Goal: Transaction & Acquisition: Purchase product/service

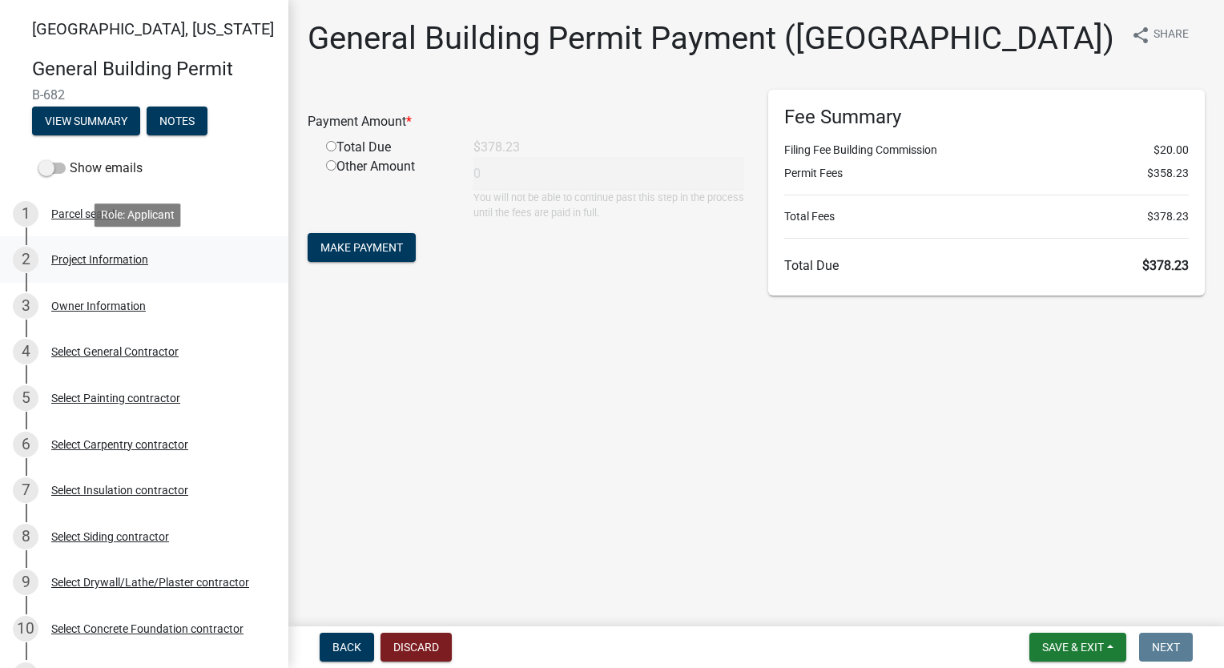
click at [112, 261] on div "Project Information" at bounding box center [99, 259] width 97 height 11
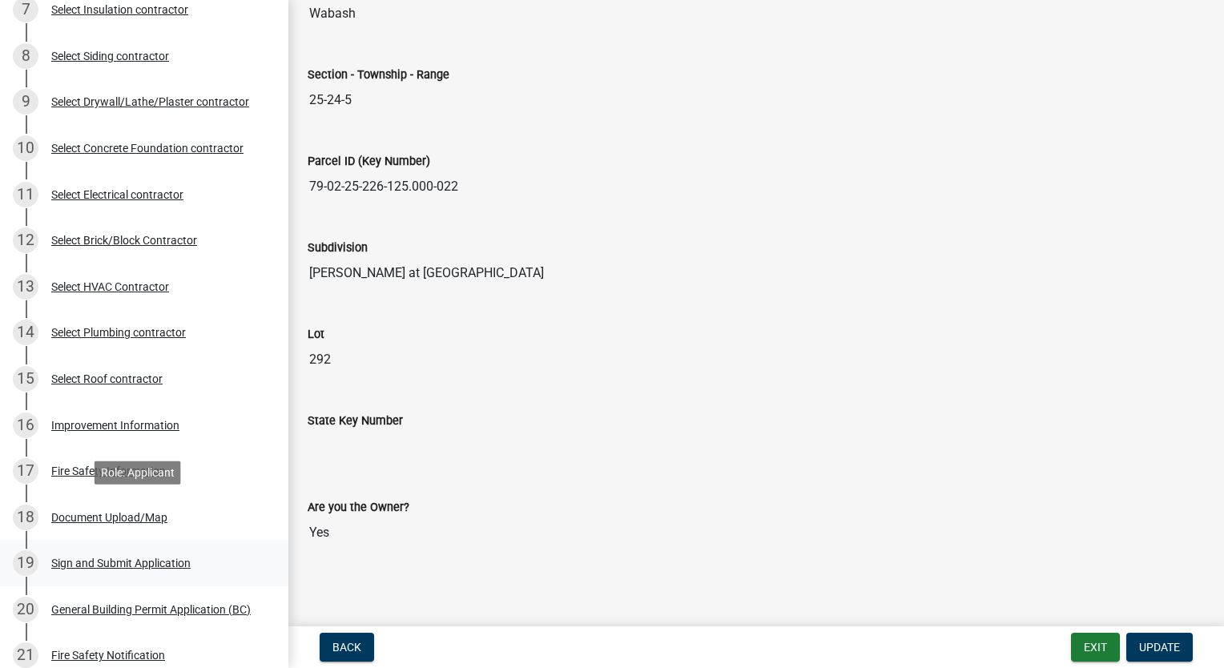
scroll to position [721, 0]
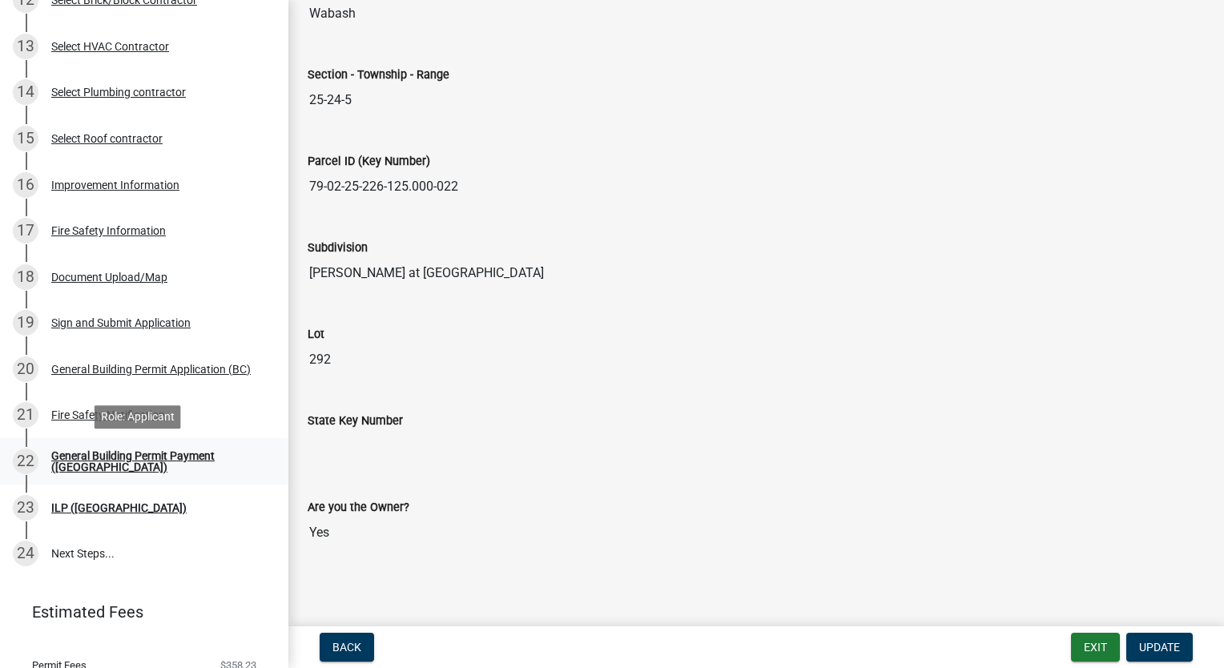
click at [135, 458] on div "General Building Permit Payment ([GEOGRAPHIC_DATA])" at bounding box center [157, 461] width 212 height 22
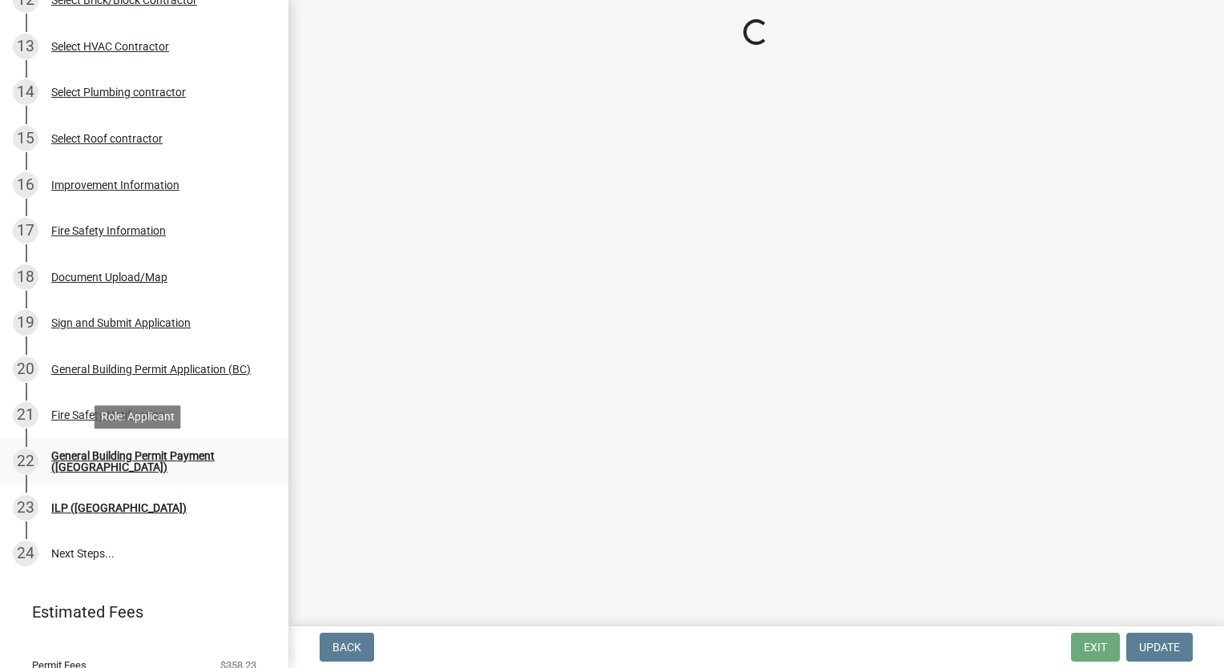
scroll to position [0, 0]
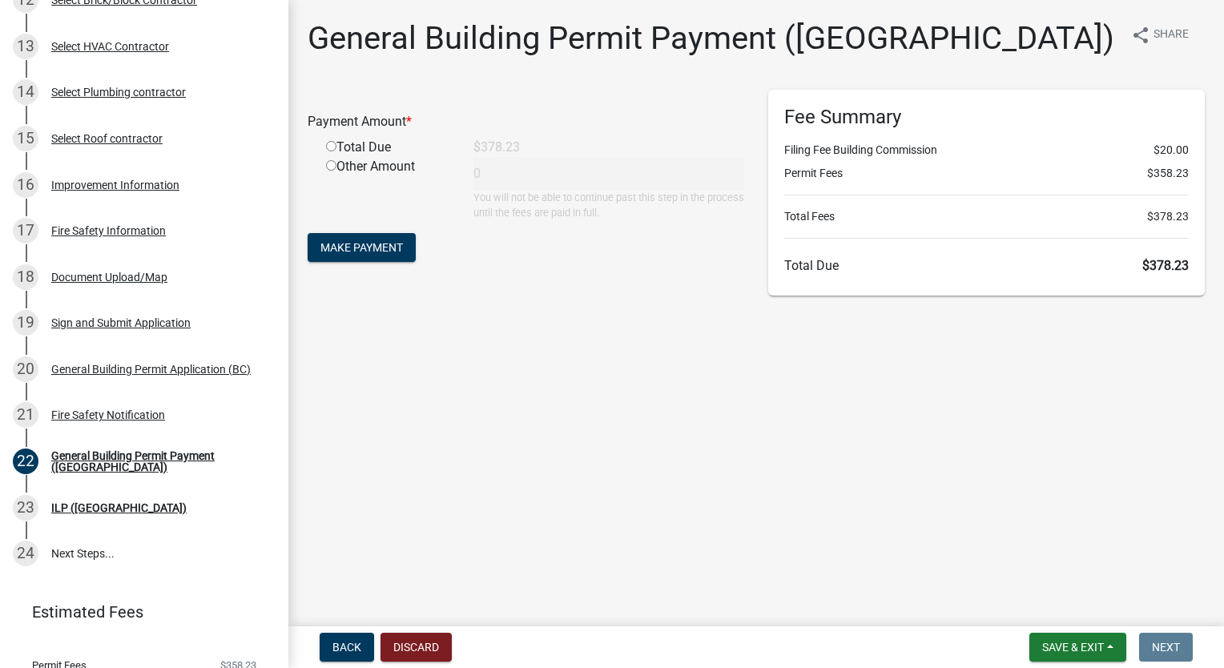
click at [332, 148] on input "radio" at bounding box center [331, 146] width 10 height 10
radio input "true"
type input "378.23"
click at [336, 241] on span "Make Payment" at bounding box center [361, 247] width 83 height 13
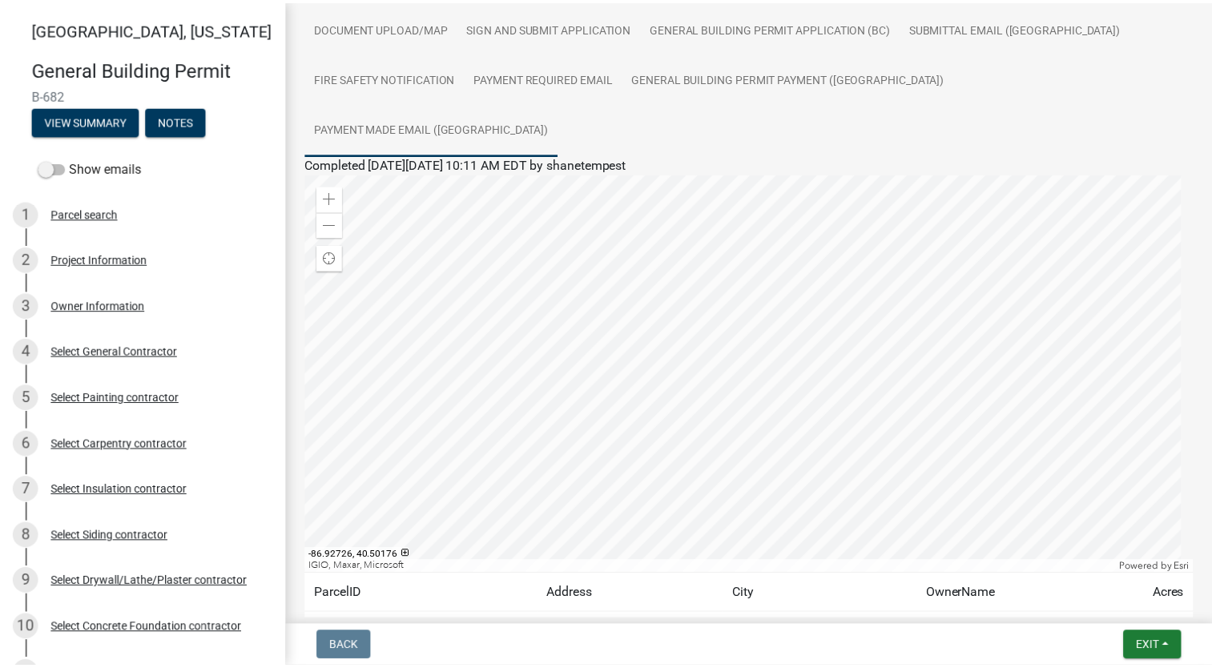
scroll to position [397, 0]
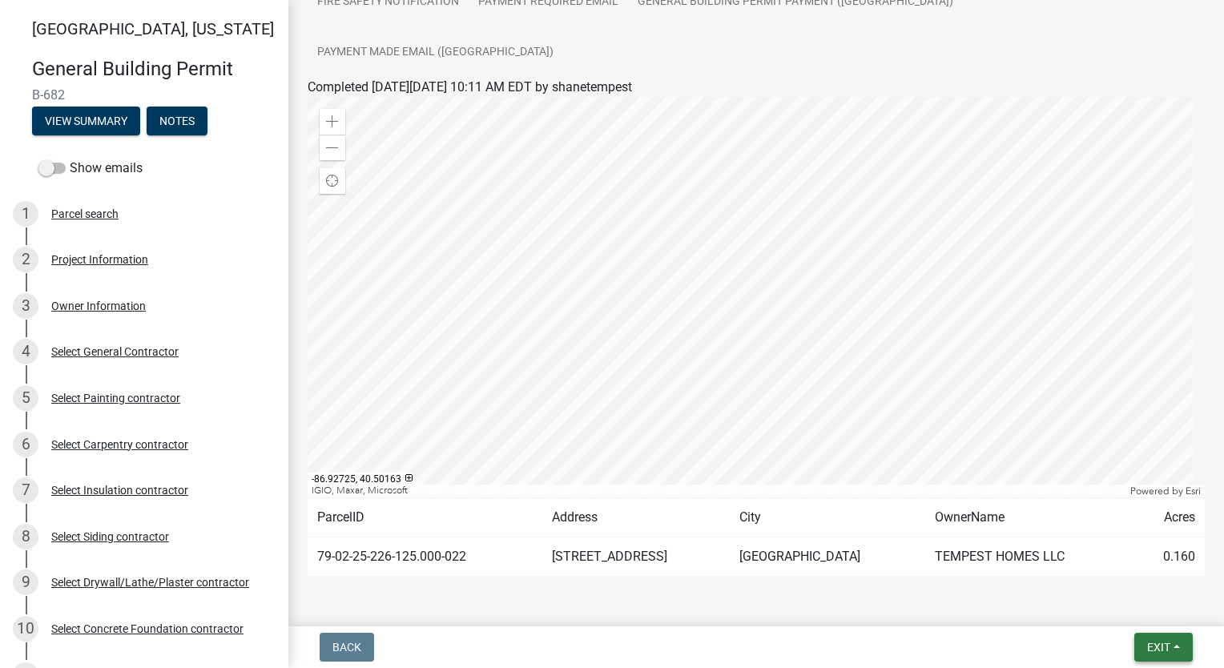
click at [1163, 649] on span "Exit" at bounding box center [1158, 647] width 23 height 13
click at [1154, 611] on button "Save & Exit" at bounding box center [1130, 605] width 128 height 38
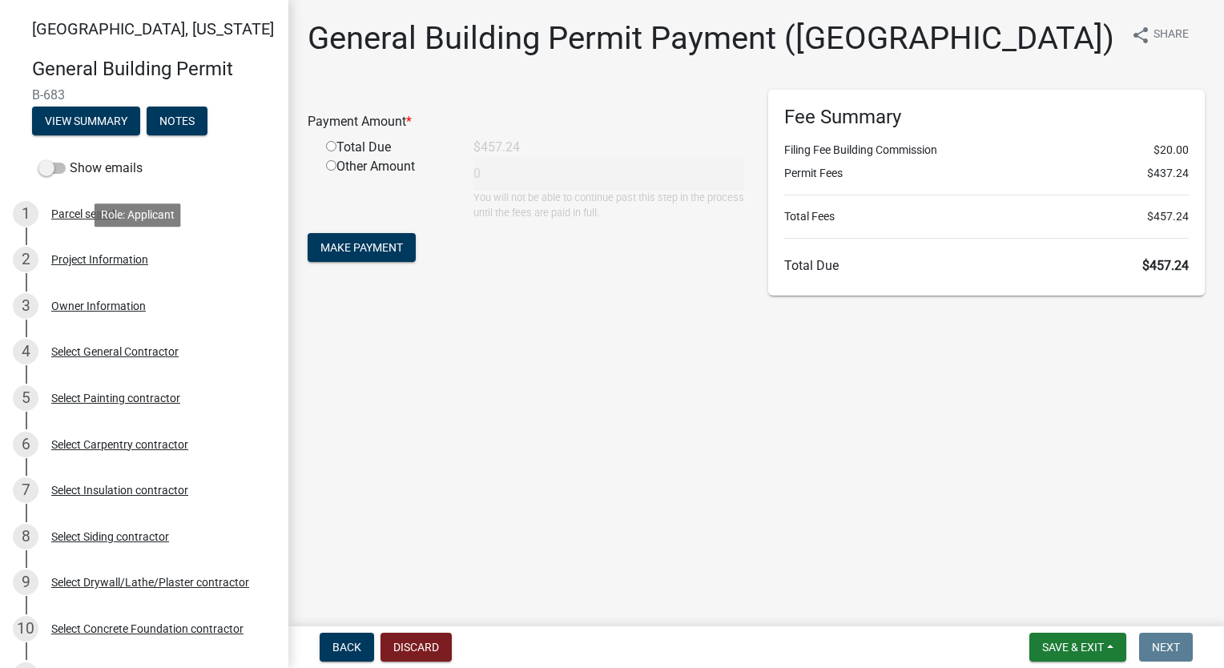
click at [111, 262] on div "Project Information" at bounding box center [99, 259] width 97 height 11
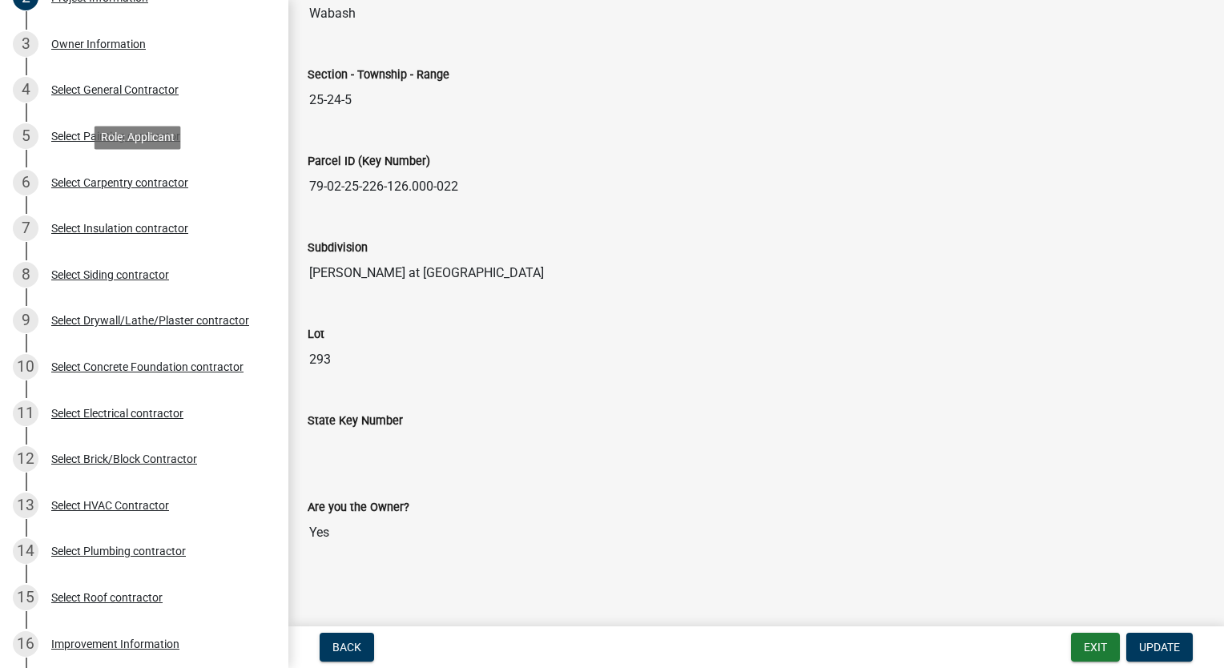
scroll to position [814, 0]
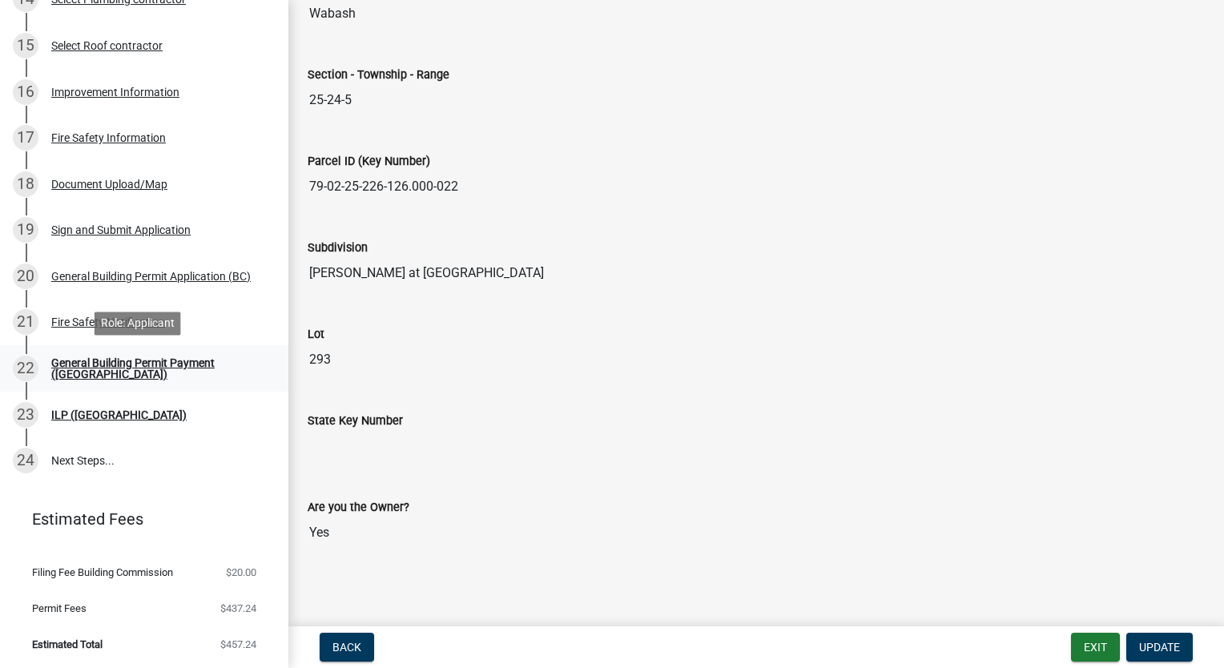
click at [155, 366] on div "General Building Permit Payment ([GEOGRAPHIC_DATA])" at bounding box center [157, 368] width 212 height 22
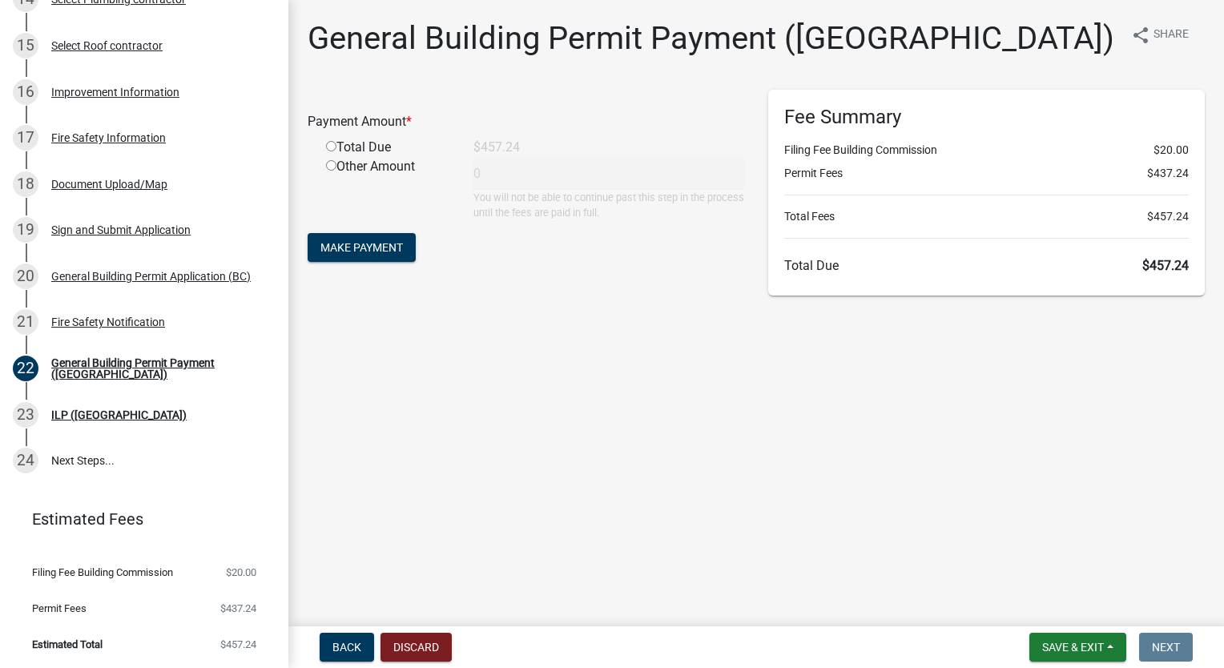
click at [336, 142] on input "radio" at bounding box center [331, 146] width 10 height 10
radio input "true"
type input "457.24"
click at [365, 250] on span "Make Payment" at bounding box center [361, 247] width 83 height 13
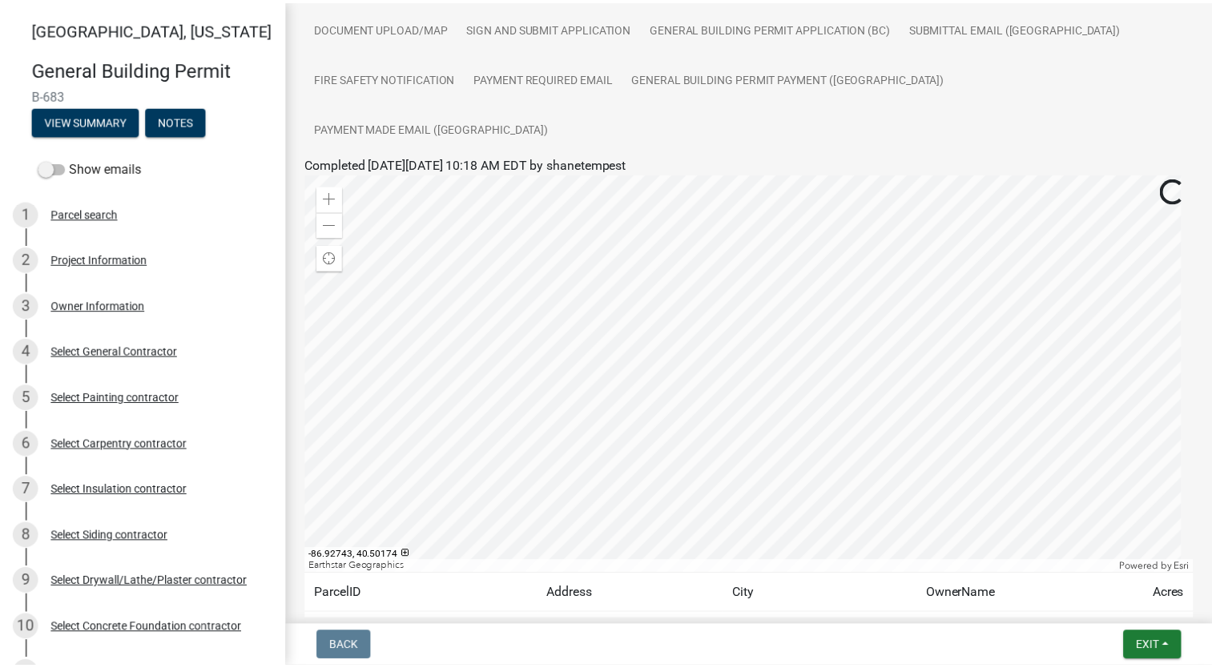
scroll to position [397, 0]
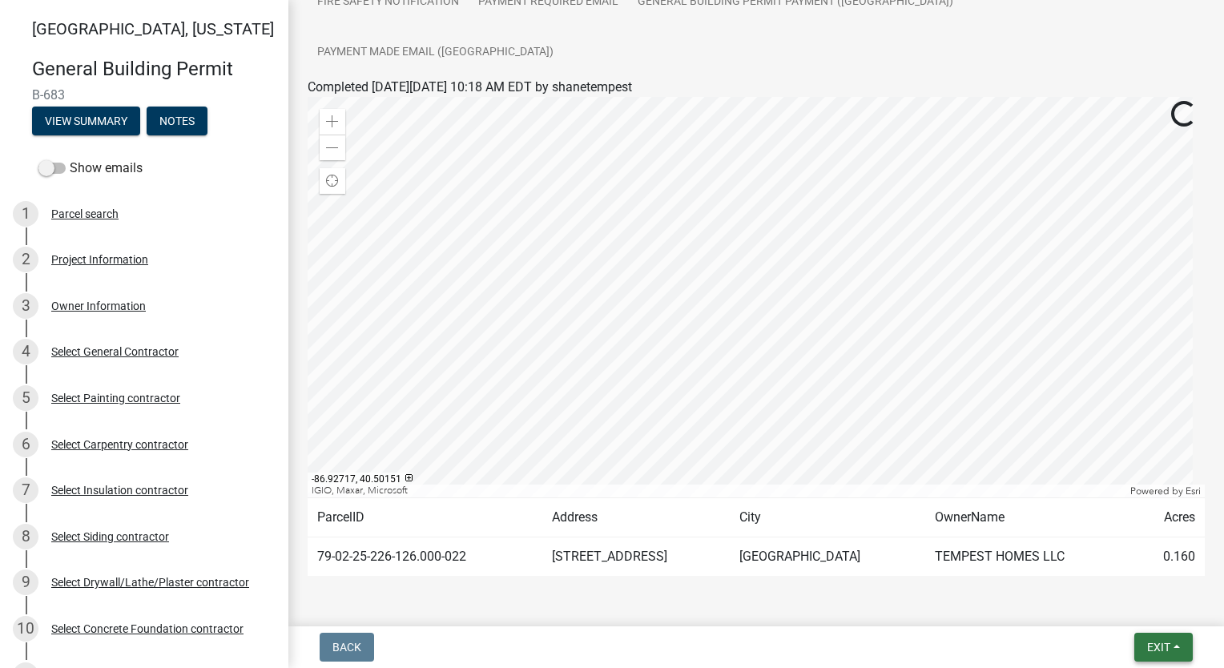
click at [1178, 651] on button "Exit" at bounding box center [1163, 647] width 58 height 29
click at [1160, 614] on button "Save & Exit" at bounding box center [1130, 605] width 128 height 38
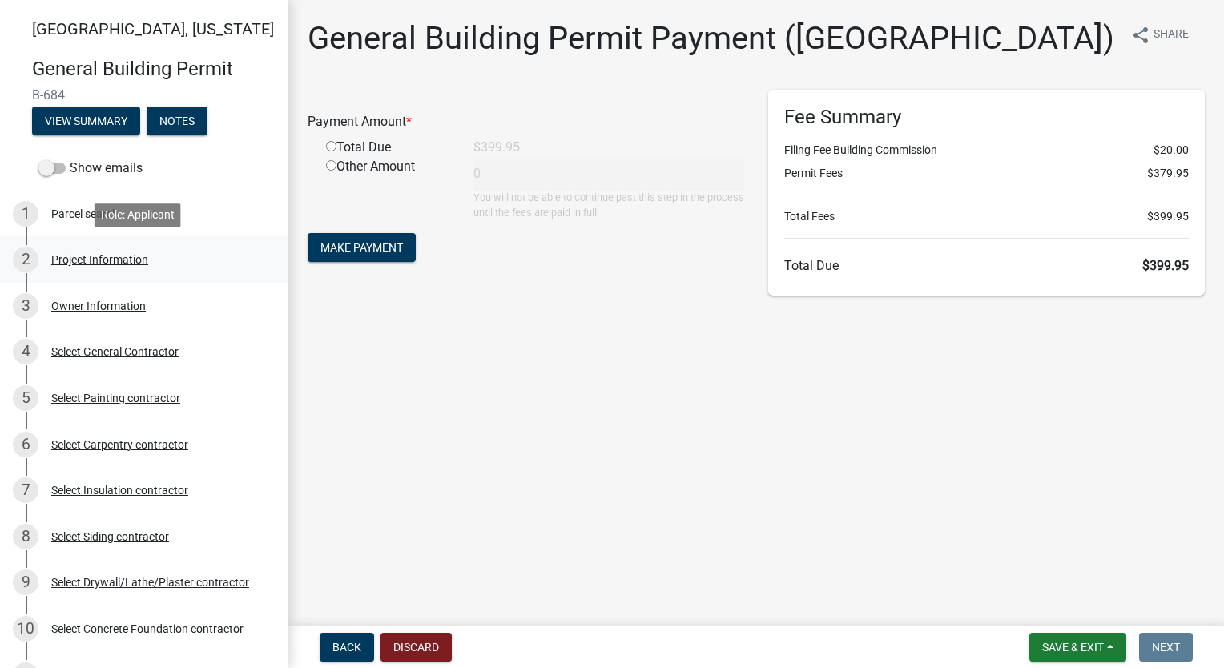
click at [135, 256] on div "Project Information" at bounding box center [99, 259] width 97 height 11
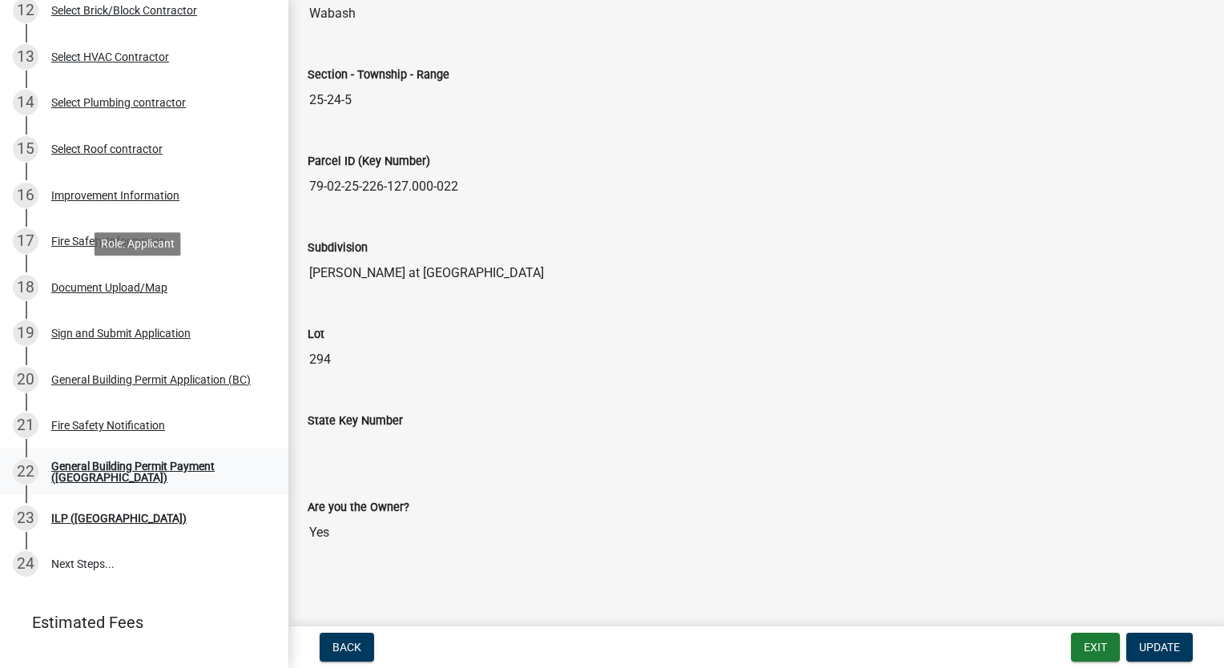
scroll to position [721, 0]
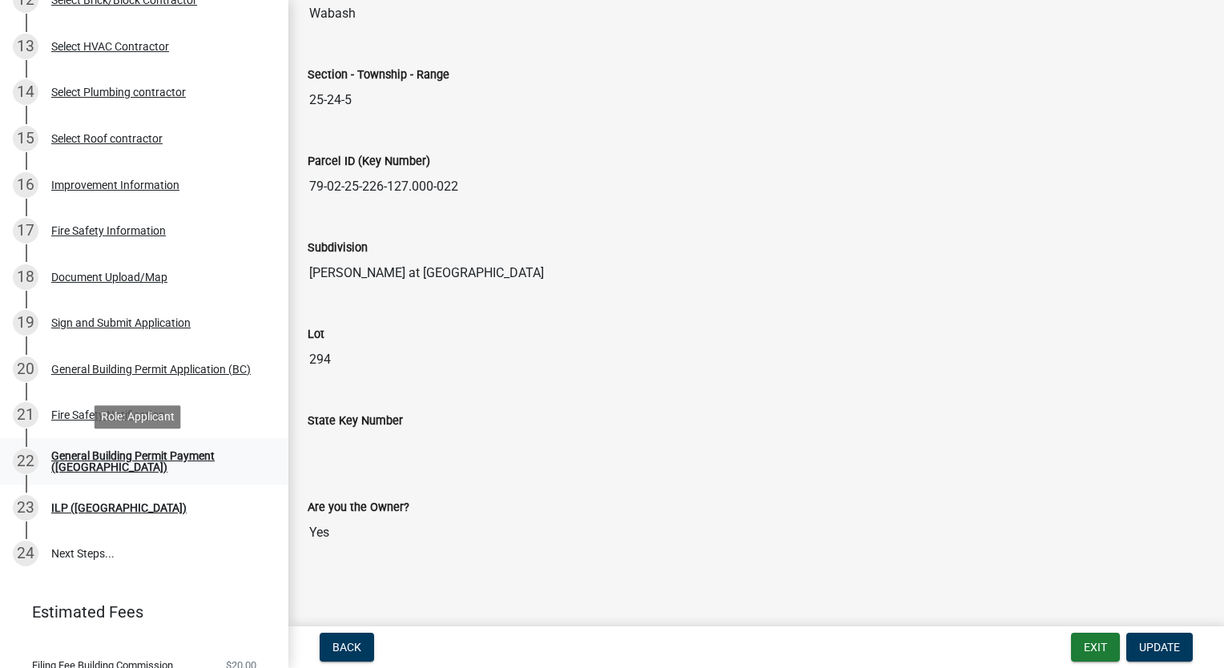
click at [171, 472] on div "22 General Building Permit Payment (BC)" at bounding box center [138, 462] width 250 height 26
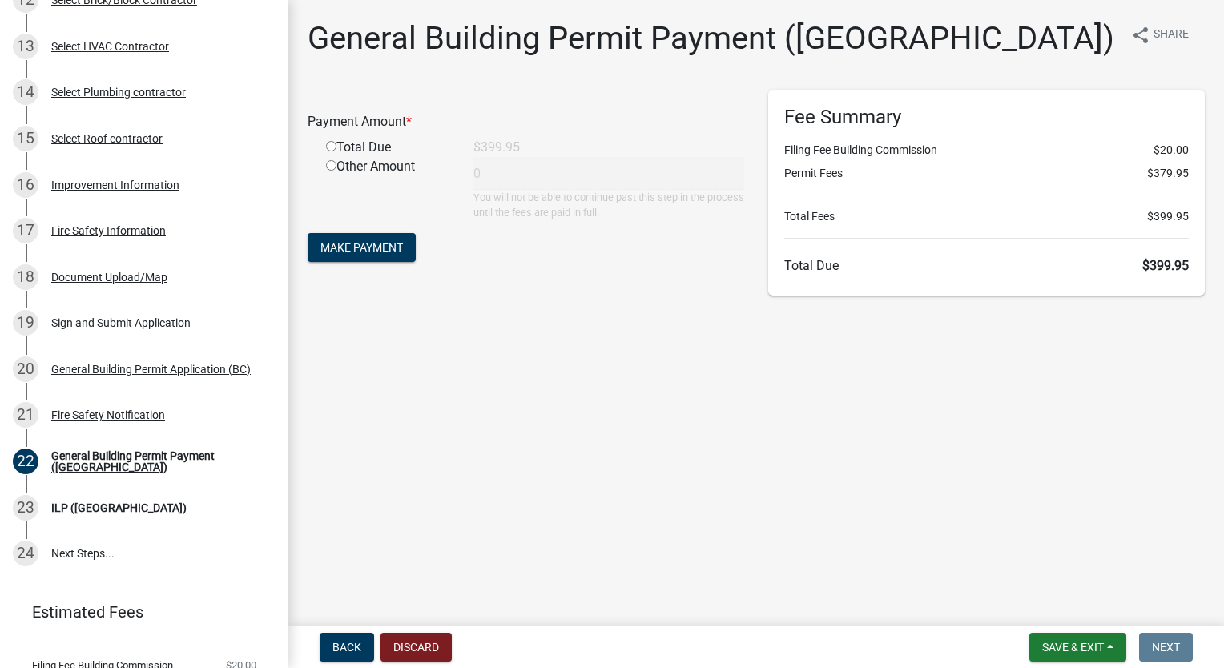
click at [332, 142] on input "radio" at bounding box center [331, 146] width 10 height 10
radio input "true"
type input "399.95"
click at [383, 241] on span "Make Payment" at bounding box center [361, 247] width 83 height 13
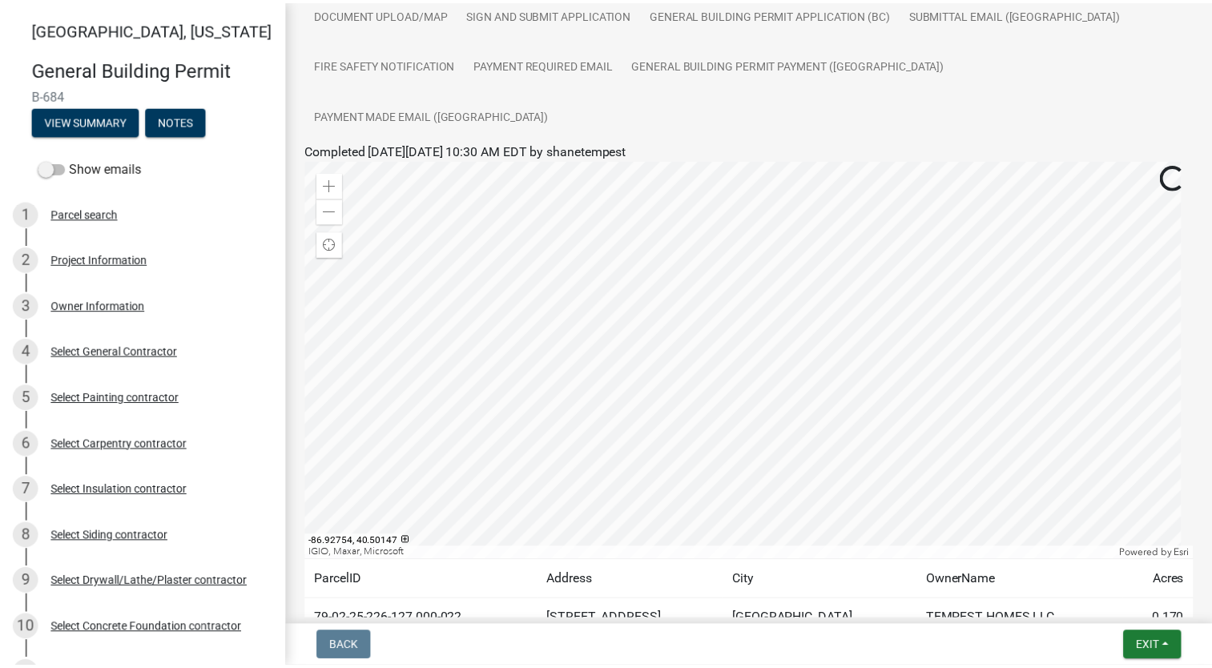
scroll to position [397, 0]
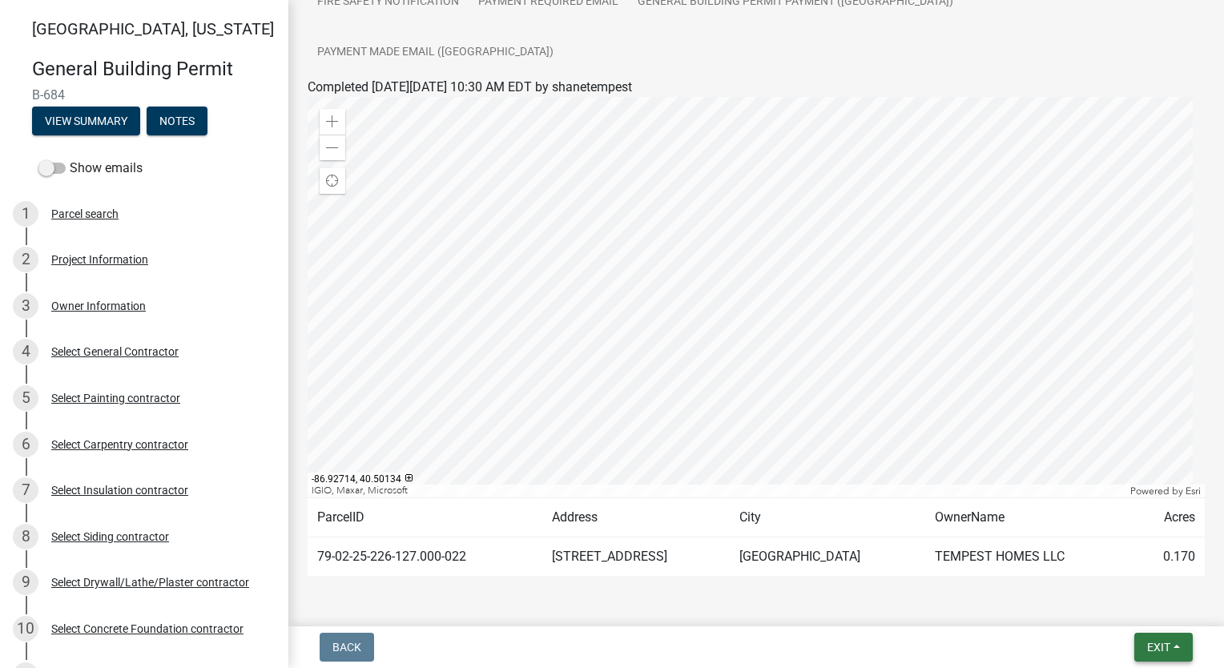
click at [1178, 651] on button "Exit" at bounding box center [1163, 647] width 58 height 29
click at [1149, 602] on button "Save & Exit" at bounding box center [1130, 605] width 128 height 38
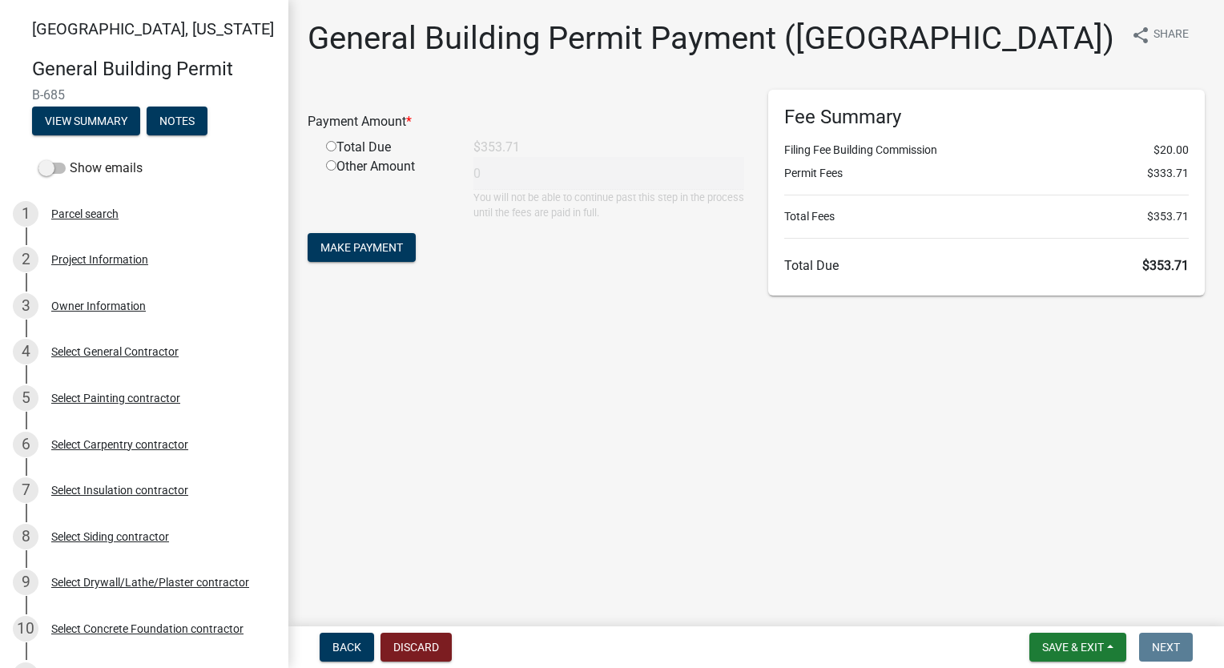
click at [332, 147] on input "radio" at bounding box center [331, 146] width 10 height 10
radio input "true"
type input "353.71"
click at [83, 264] on div "Project Information" at bounding box center [99, 259] width 97 height 11
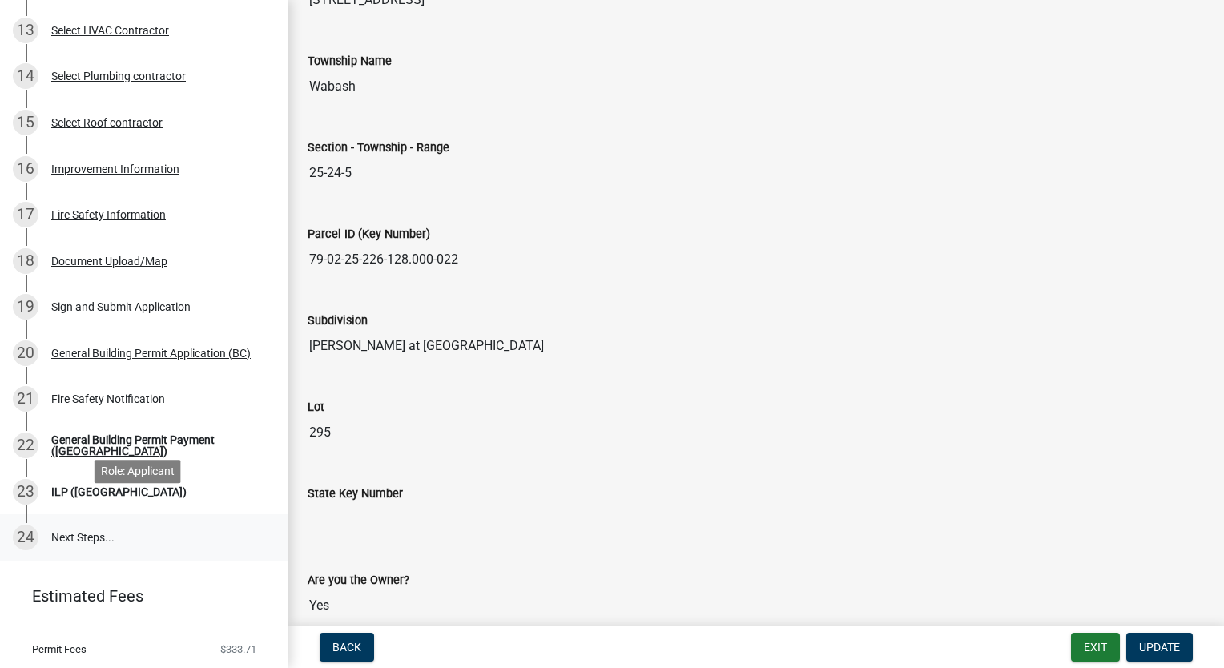
scroll to position [801, 0]
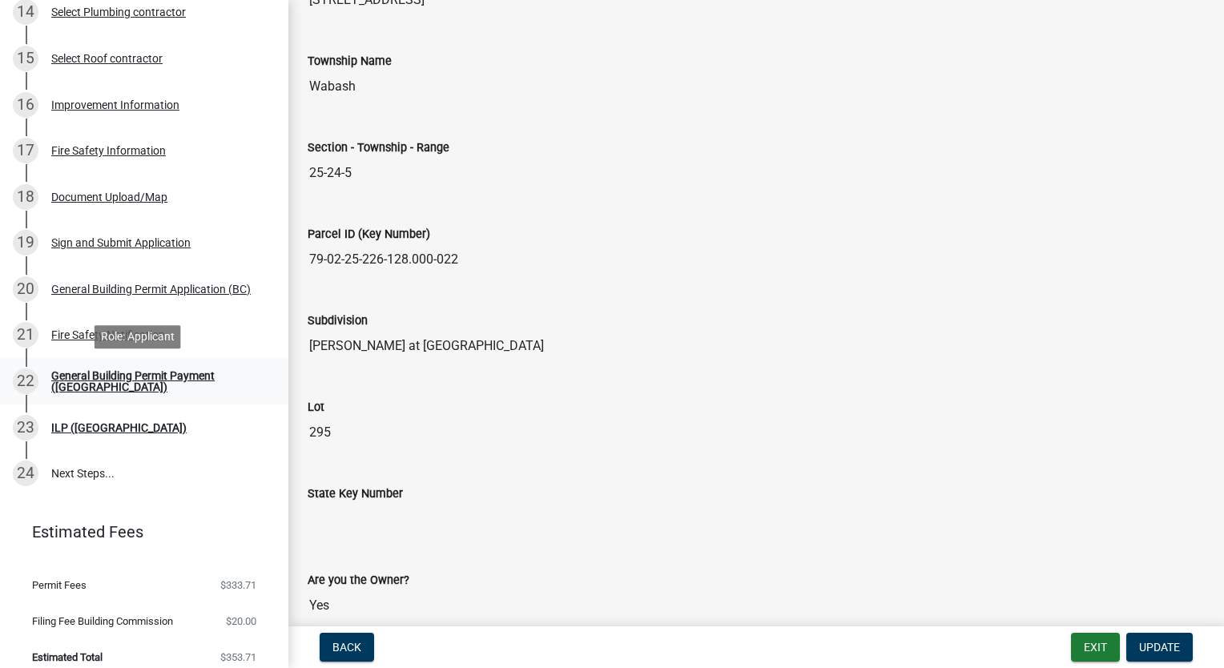
click at [90, 381] on div "General Building Permit Payment ([GEOGRAPHIC_DATA])" at bounding box center [157, 381] width 212 height 22
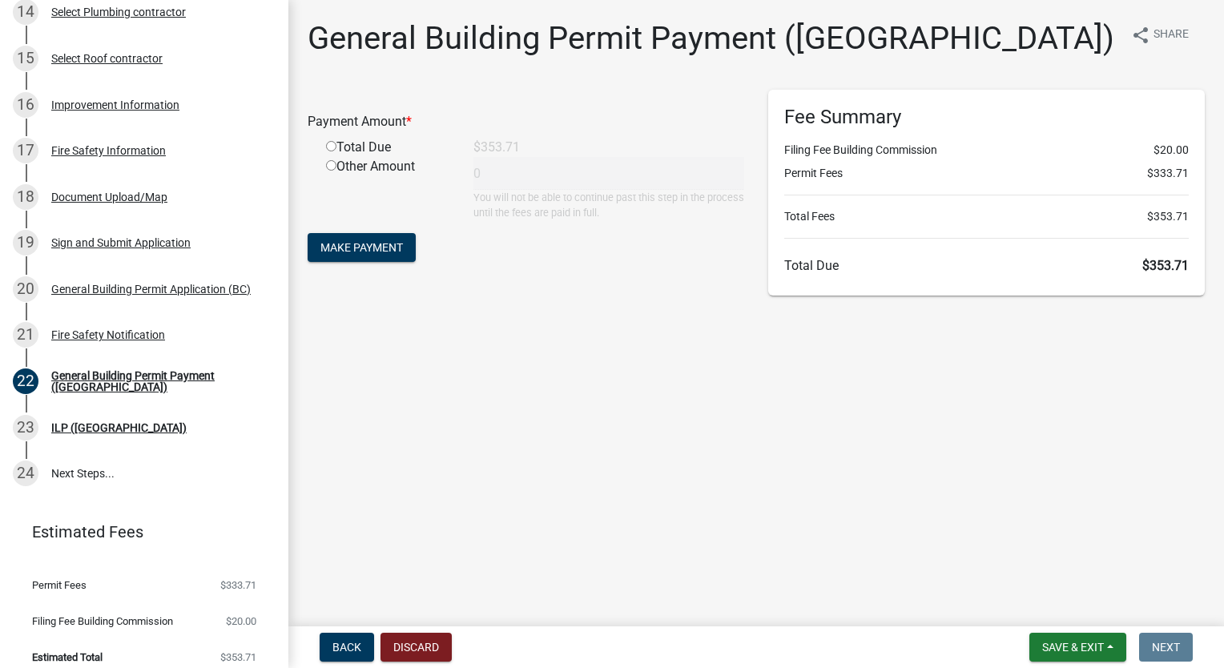
click at [329, 147] on input "radio" at bounding box center [331, 146] width 10 height 10
radio input "true"
type input "353.71"
click at [359, 246] on span "Make Payment" at bounding box center [361, 247] width 83 height 13
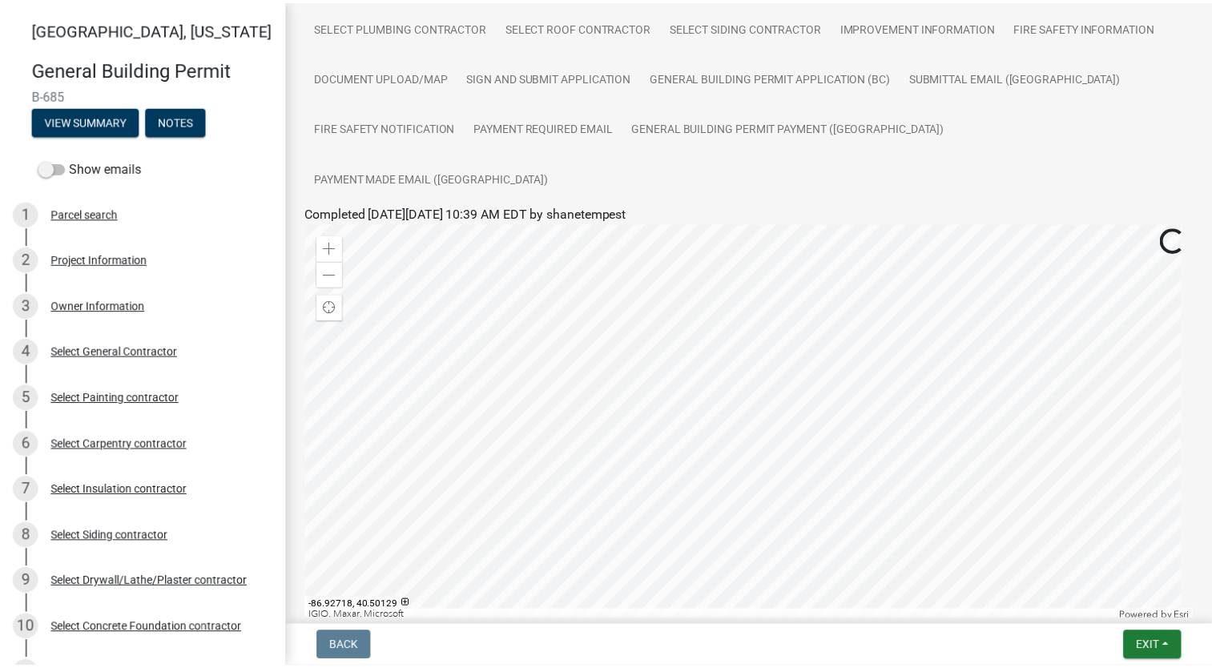
scroll to position [397, 0]
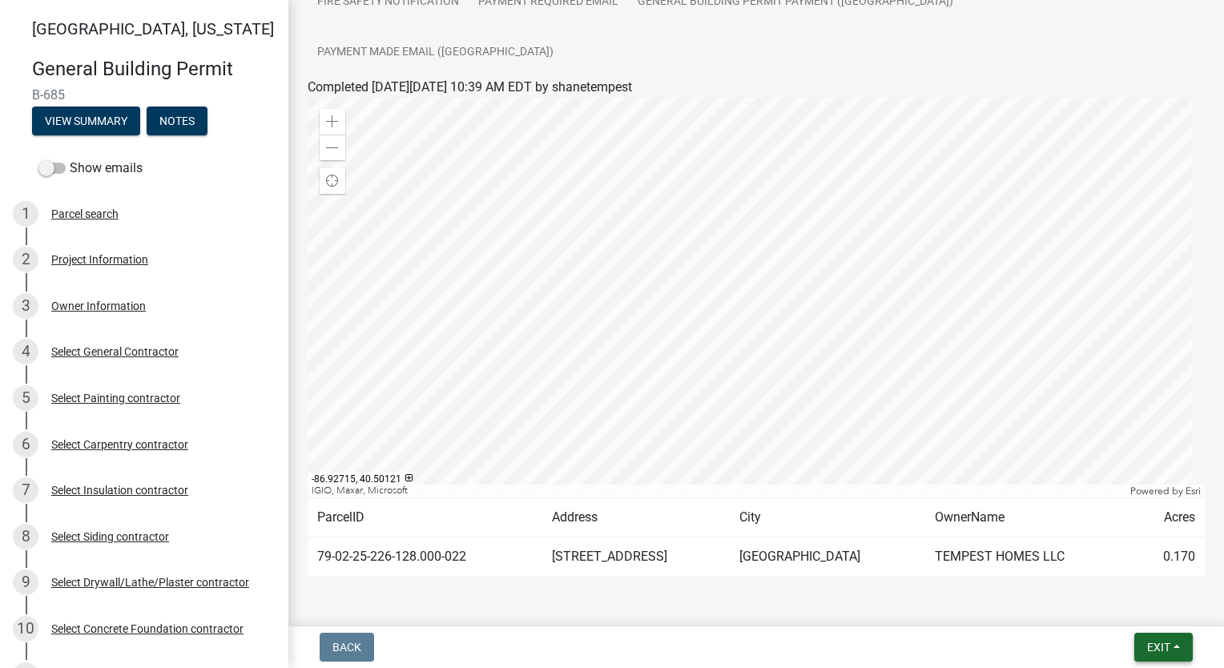
click at [1170, 643] on span "Exit" at bounding box center [1158, 647] width 23 height 13
click at [1149, 603] on button "Save & Exit" at bounding box center [1130, 605] width 128 height 38
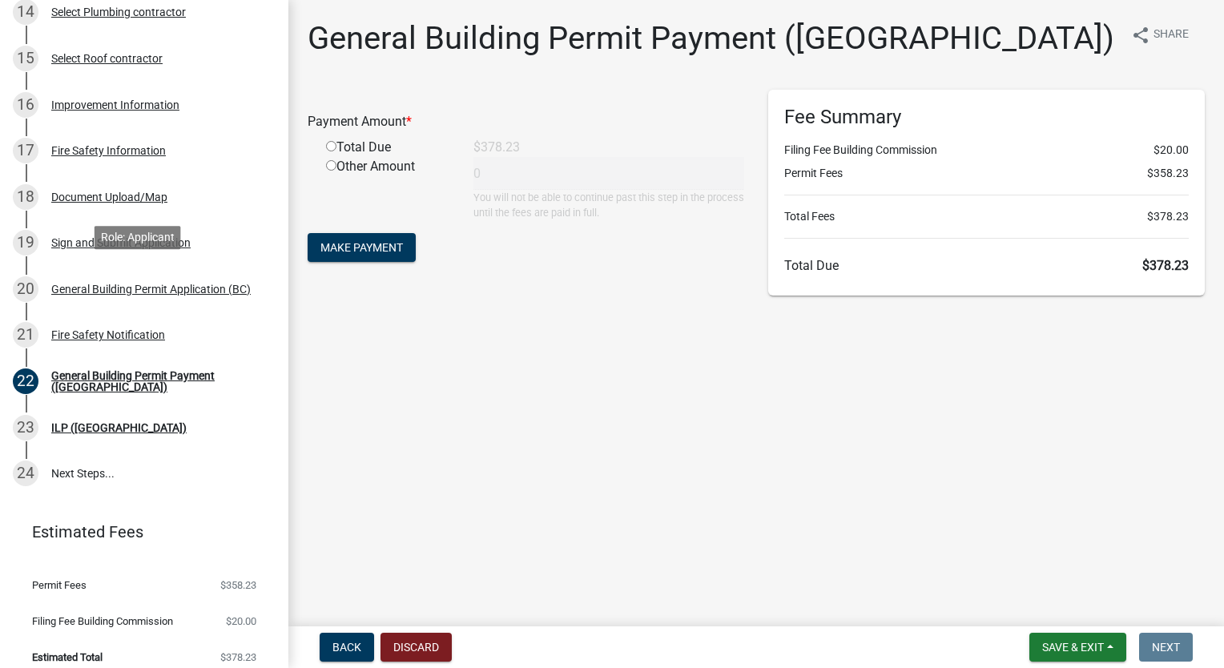
scroll to position [814, 0]
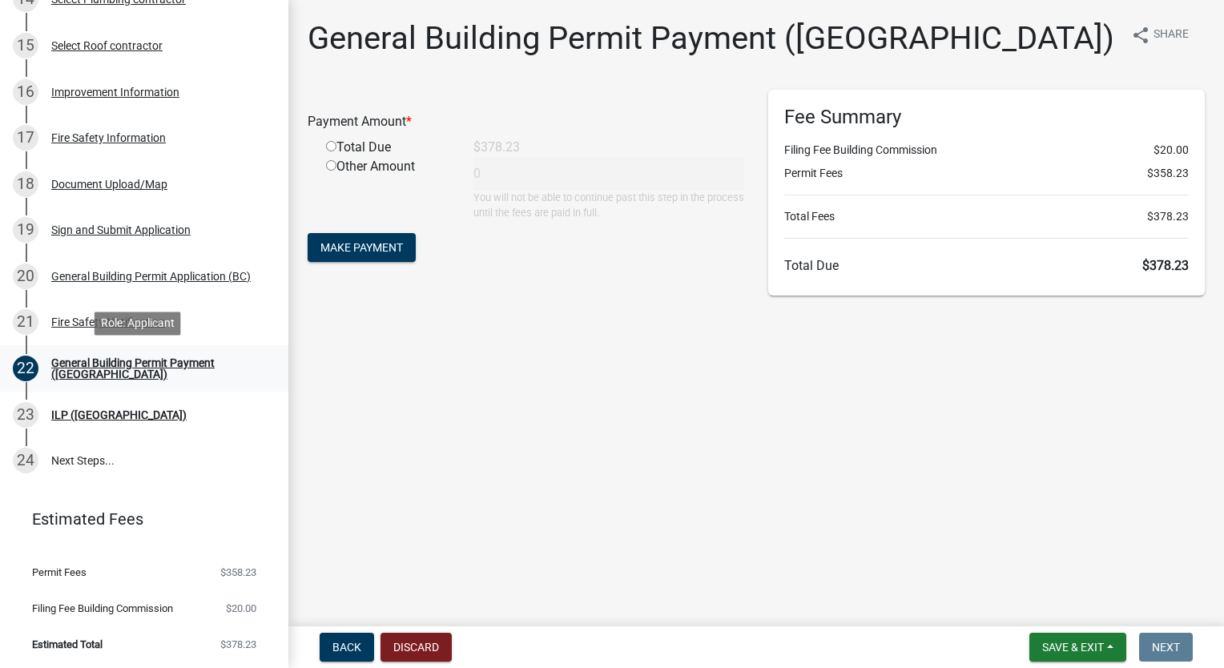
click at [170, 362] on div "General Building Permit Payment (BC)" at bounding box center [157, 368] width 212 height 22
click at [327, 146] on input "radio" at bounding box center [331, 146] width 10 height 10
radio input "true"
type input "378.23"
click at [349, 249] on span "Make Payment" at bounding box center [361, 247] width 83 height 13
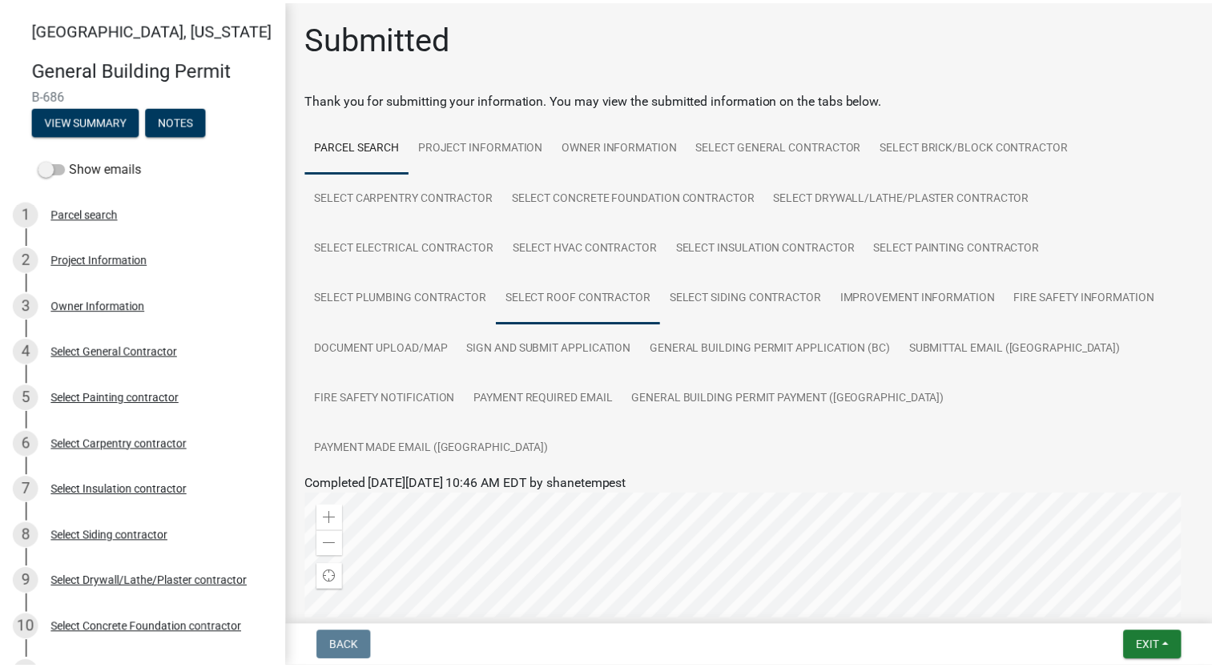
scroll to position [397, 0]
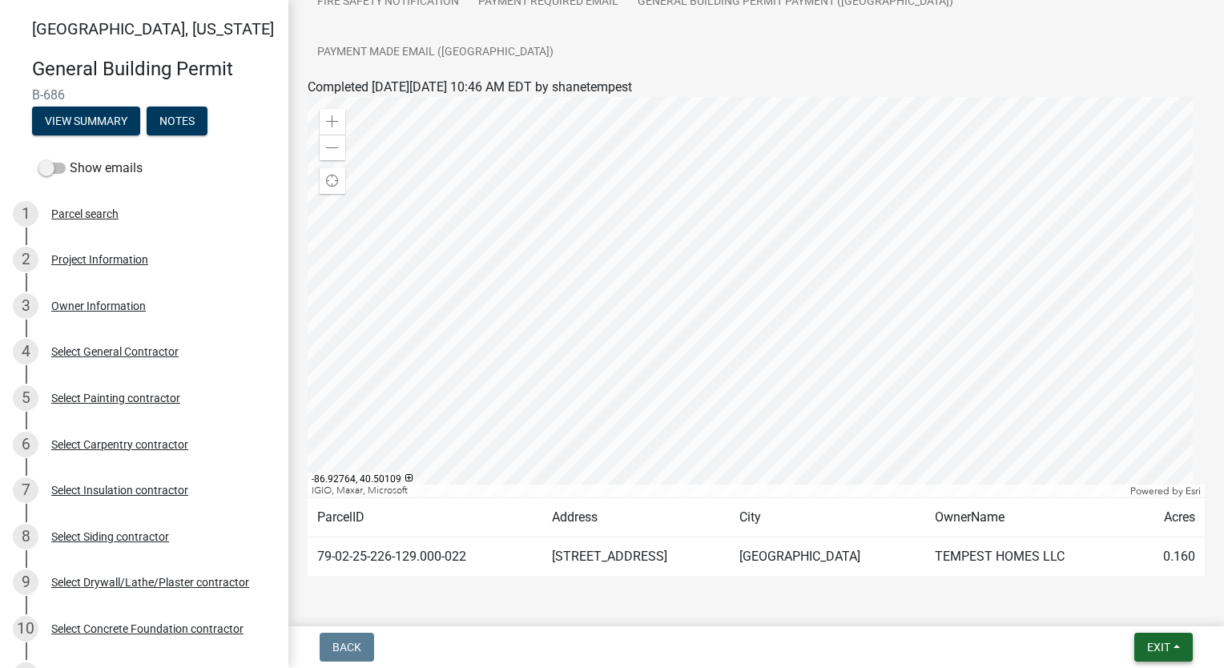
click at [1159, 661] on button "Exit" at bounding box center [1163, 647] width 58 height 29
click at [1150, 604] on button "Save & Exit" at bounding box center [1130, 605] width 128 height 38
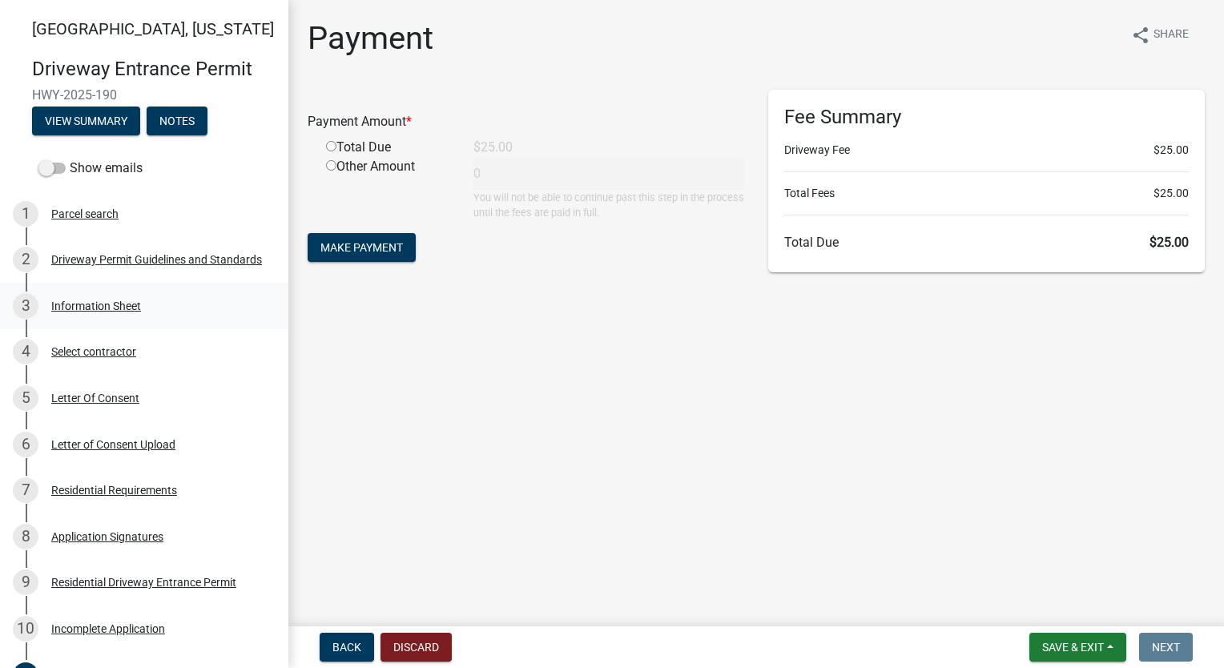
click at [109, 308] on div "Information Sheet" at bounding box center [96, 305] width 90 height 11
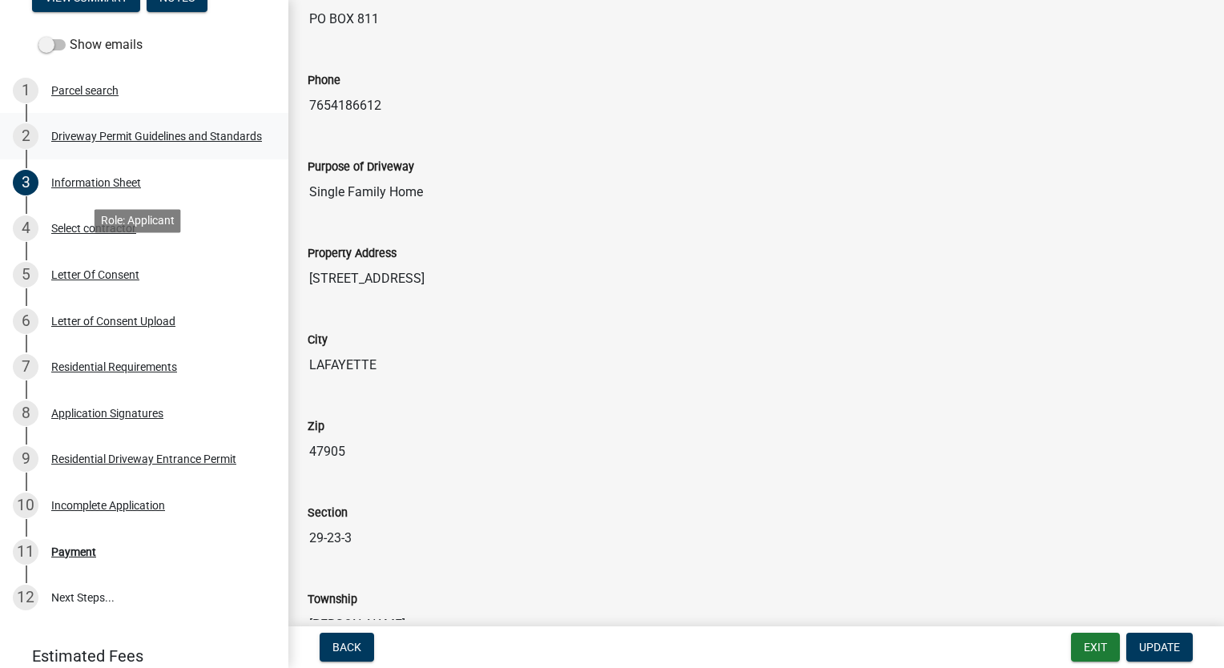
scroll to position [224, 0]
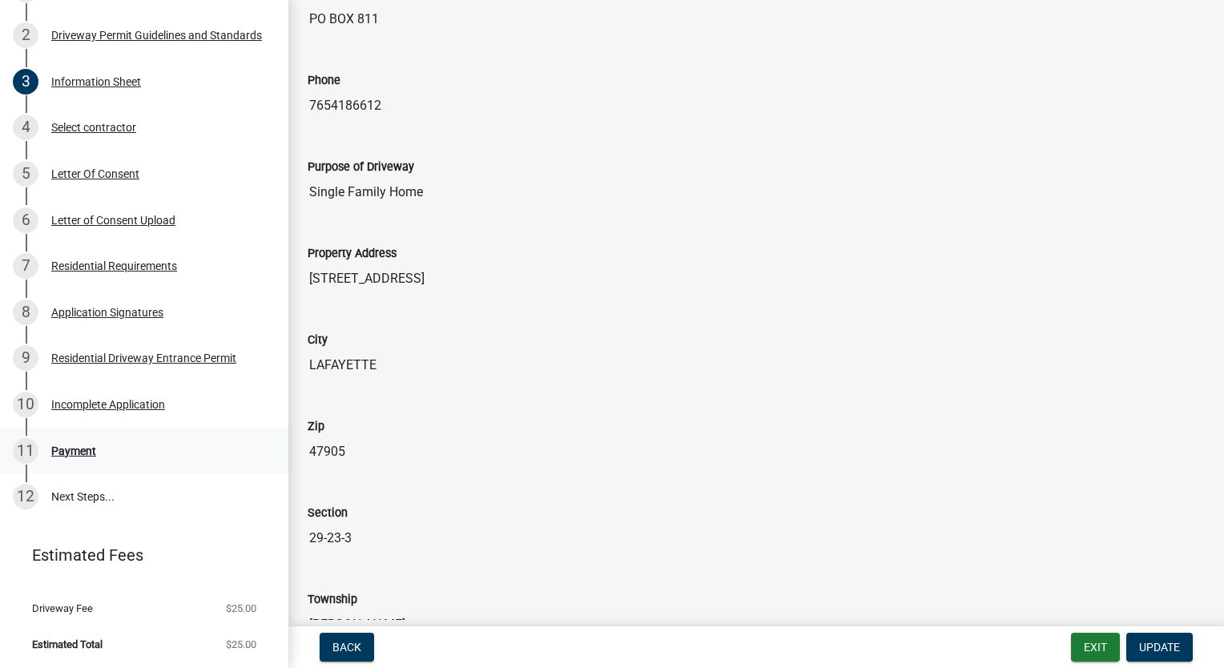
click at [86, 456] on div "Payment" at bounding box center [73, 450] width 45 height 11
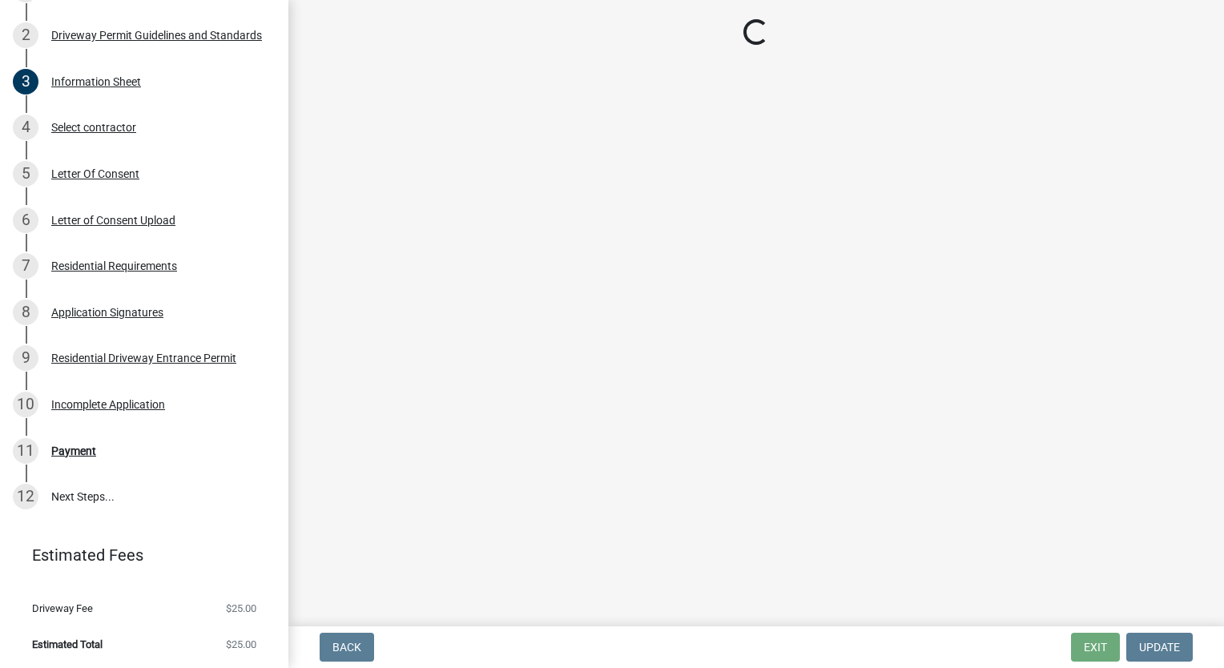
scroll to position [0, 0]
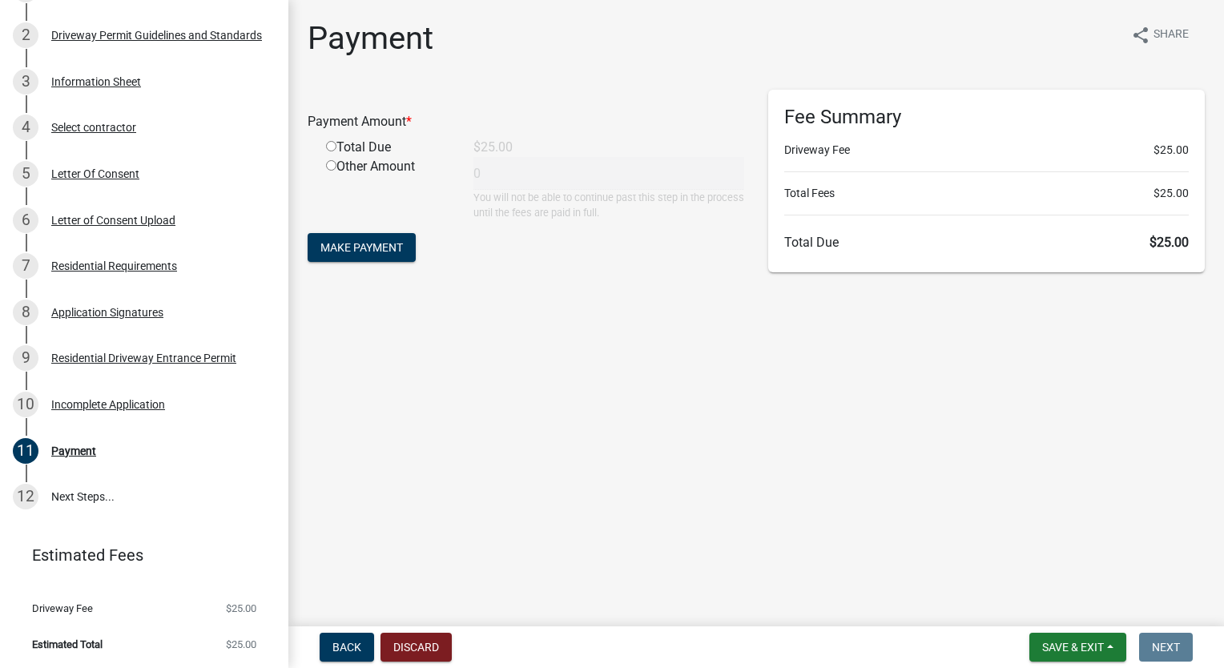
click at [330, 143] on input "radio" at bounding box center [331, 146] width 10 height 10
radio input "true"
type input "25"
click at [369, 249] on span "Make Payment" at bounding box center [361, 247] width 83 height 13
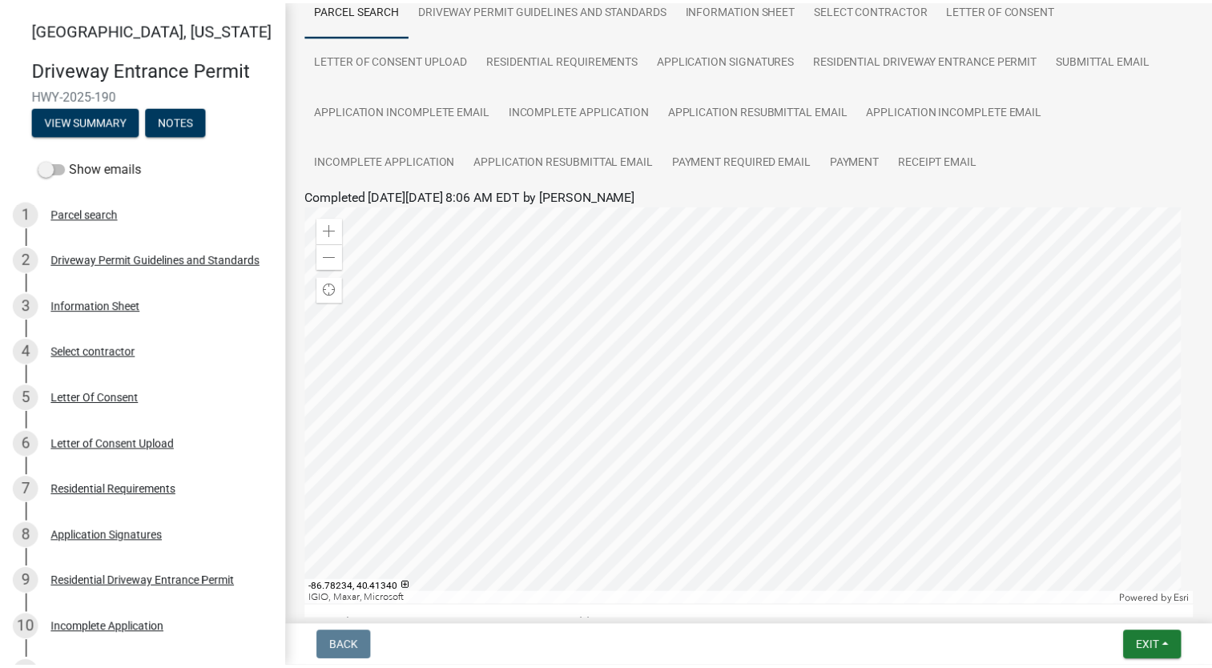
scroll to position [296, 0]
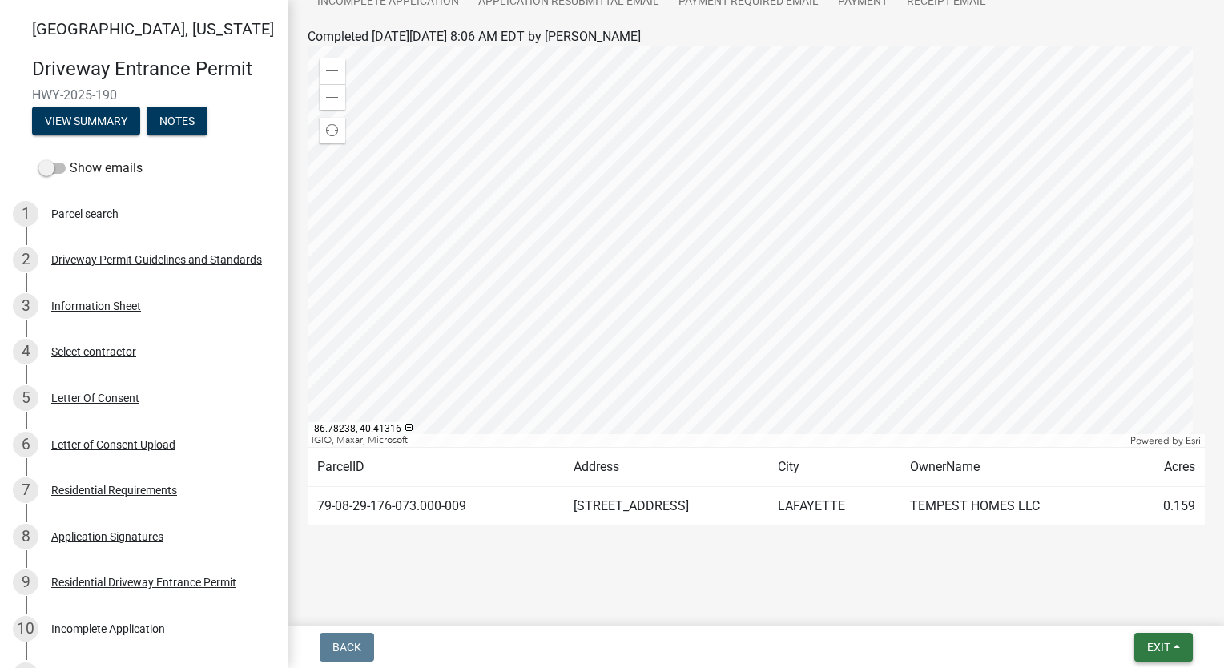
click at [1168, 649] on span "Exit" at bounding box center [1158, 647] width 23 height 13
click at [1146, 602] on button "Save & Exit" at bounding box center [1130, 605] width 128 height 38
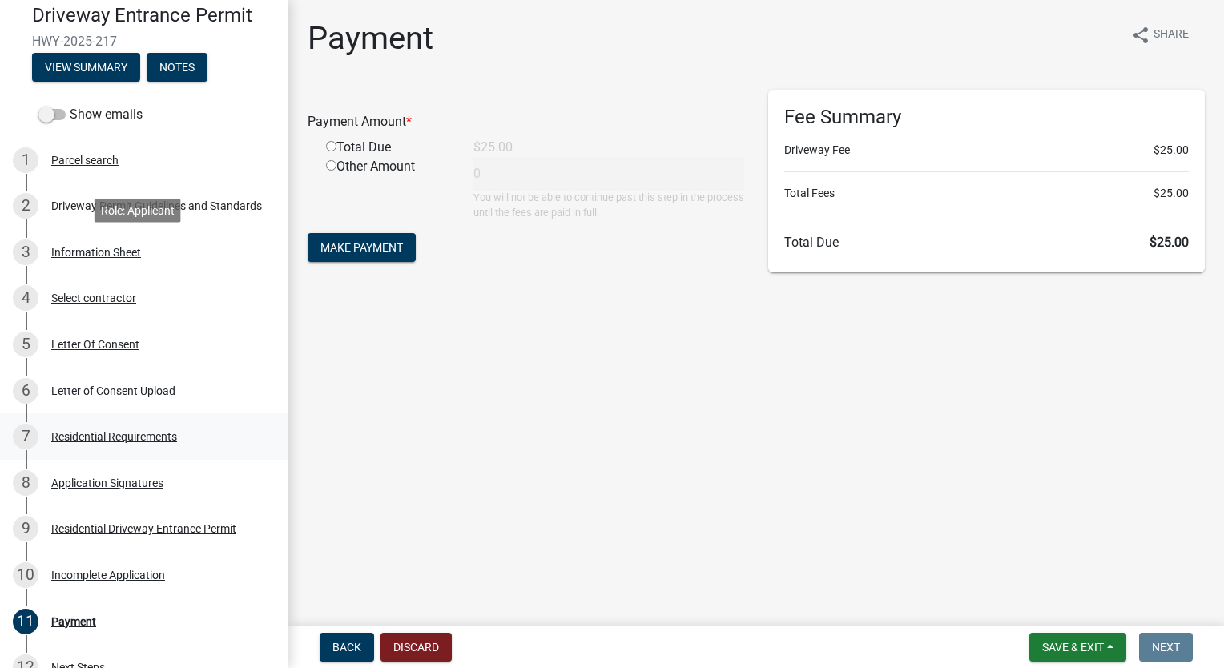
scroll to position [224, 0]
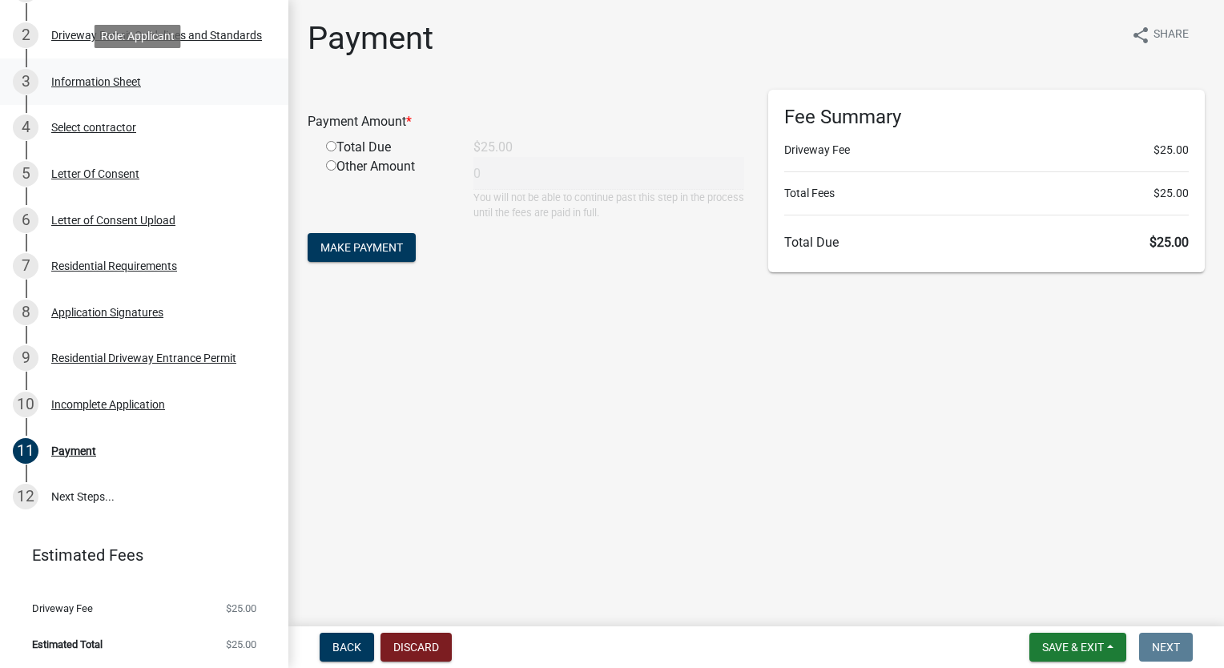
click at [120, 84] on div "Information Sheet" at bounding box center [96, 81] width 90 height 11
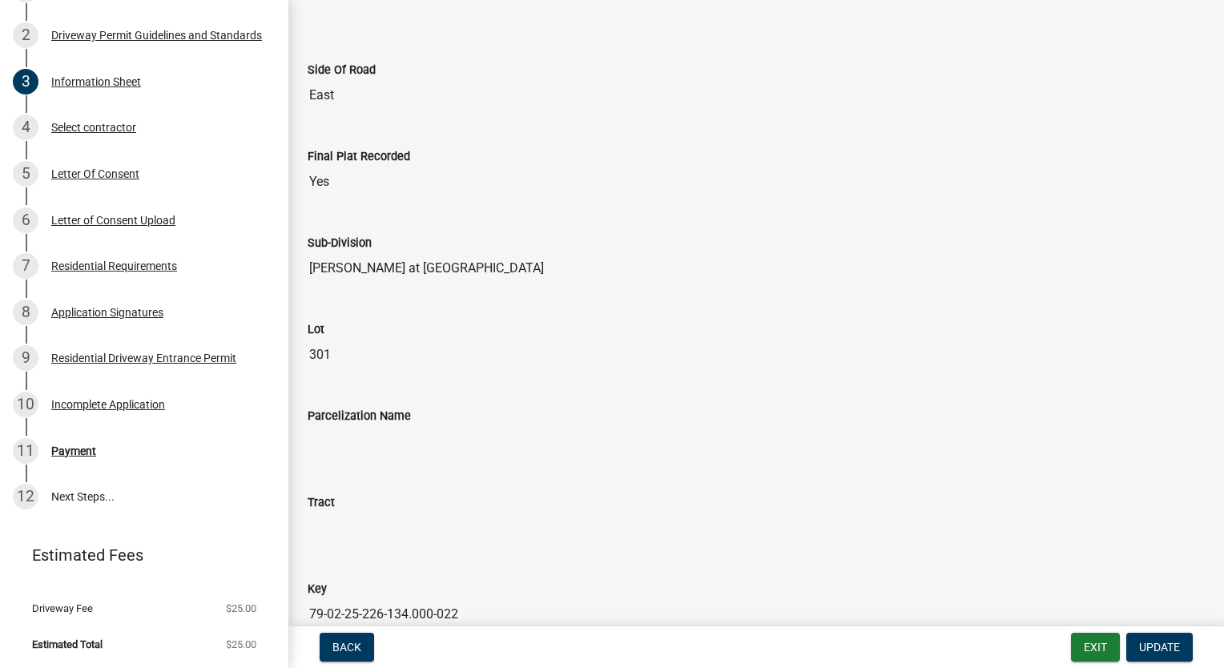
scroll to position [1602, 0]
click at [86, 445] on div "Payment" at bounding box center [73, 450] width 45 height 11
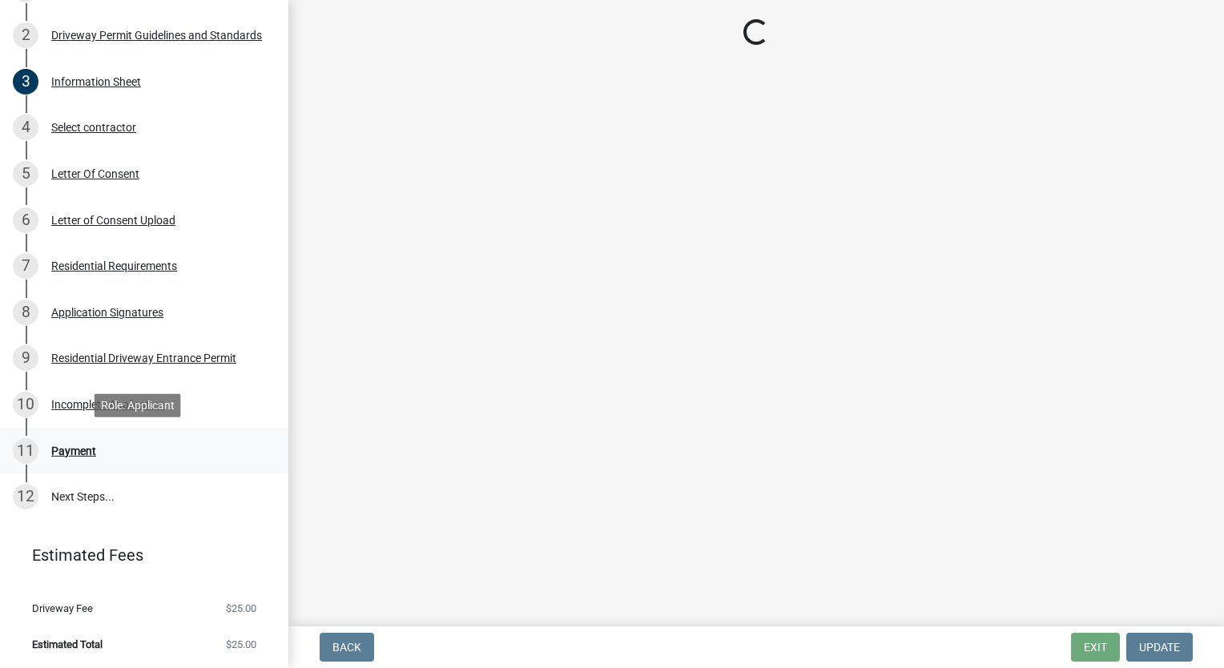
scroll to position [0, 0]
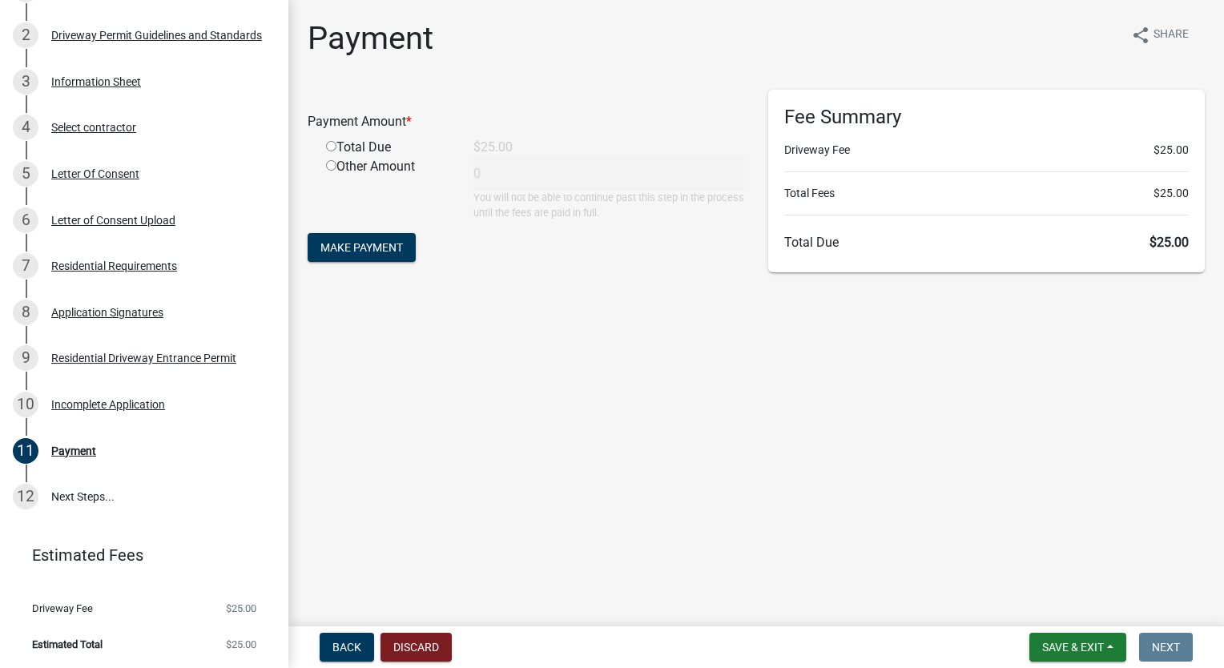
click at [332, 146] on input "radio" at bounding box center [331, 146] width 10 height 10
radio input "true"
type input "25"
click at [365, 244] on span "Make Payment" at bounding box center [361, 247] width 83 height 13
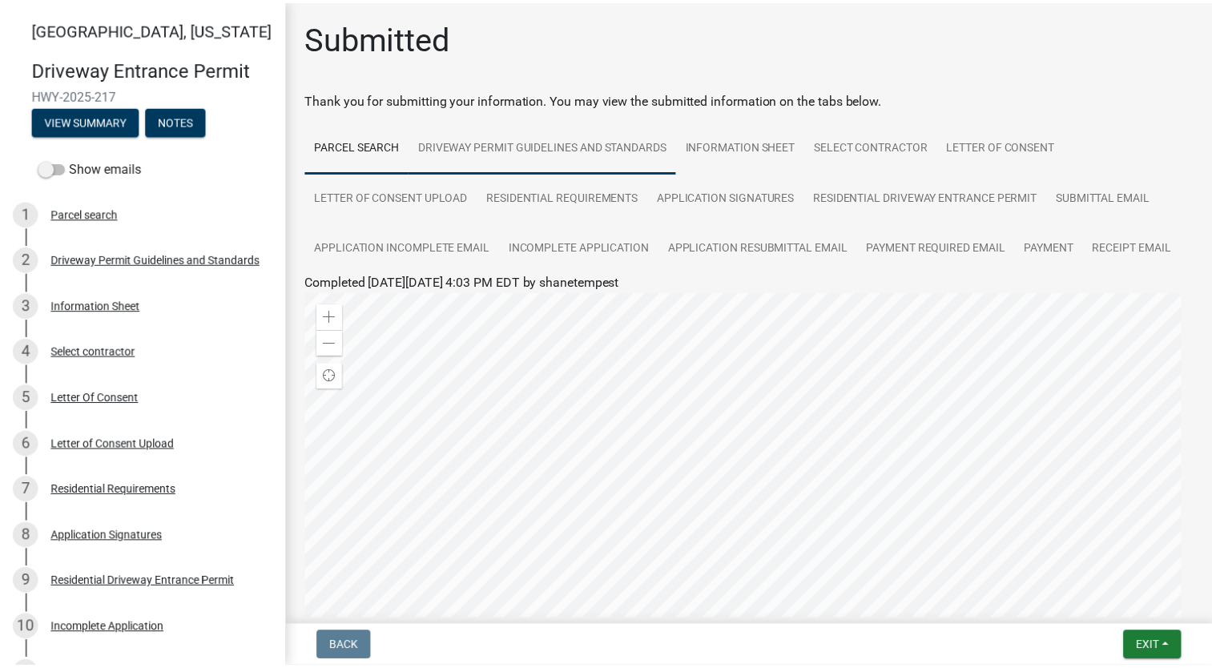
scroll to position [246, 0]
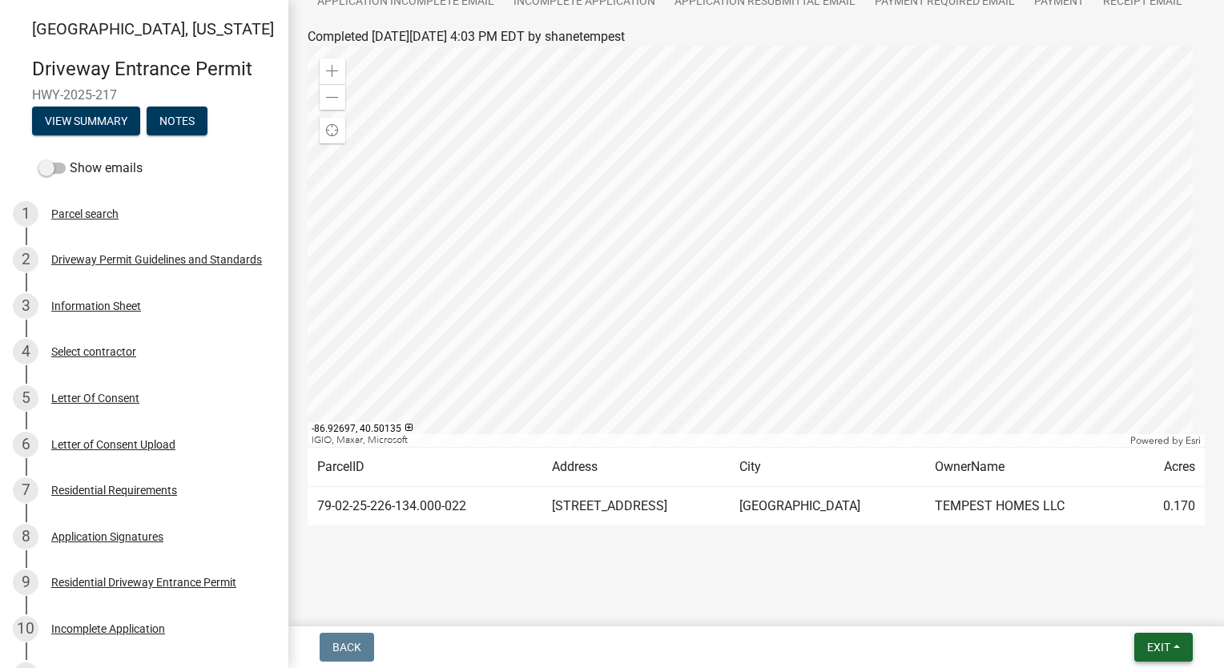
click at [1171, 653] on button "Exit" at bounding box center [1163, 647] width 58 height 29
click at [1152, 610] on button "Save & Exit" at bounding box center [1130, 605] width 128 height 38
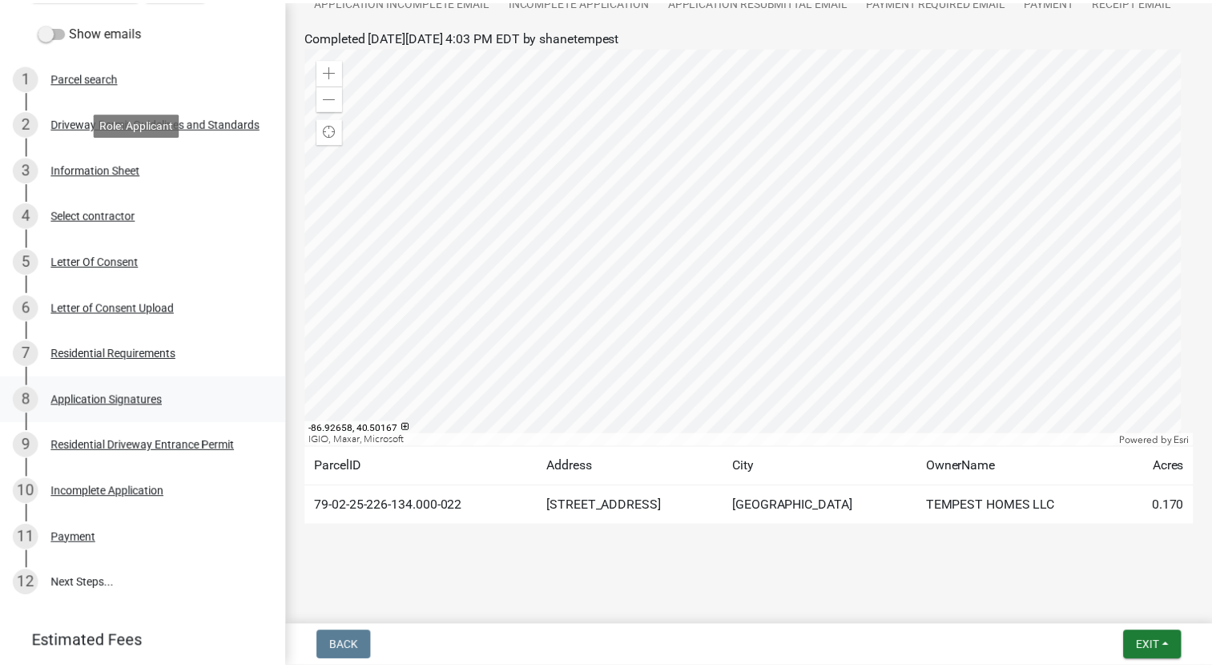
scroll to position [224, 0]
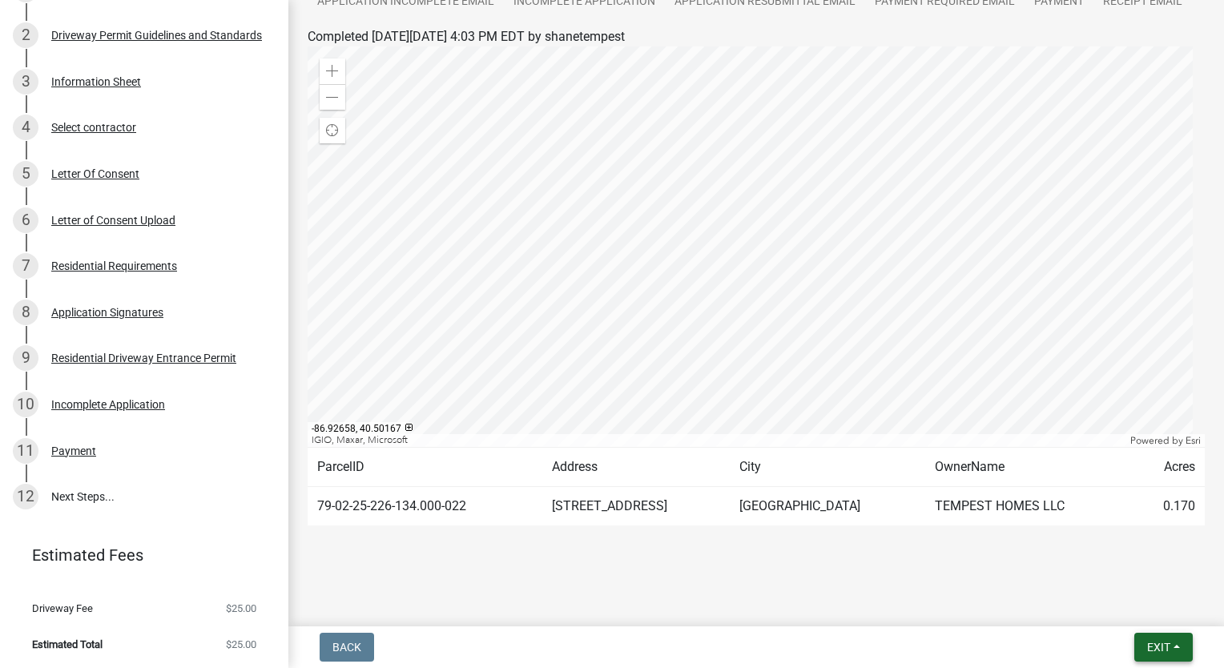
click at [1176, 647] on button "Exit" at bounding box center [1163, 647] width 58 height 29
click at [1150, 610] on button "Save & Exit" at bounding box center [1130, 605] width 128 height 38
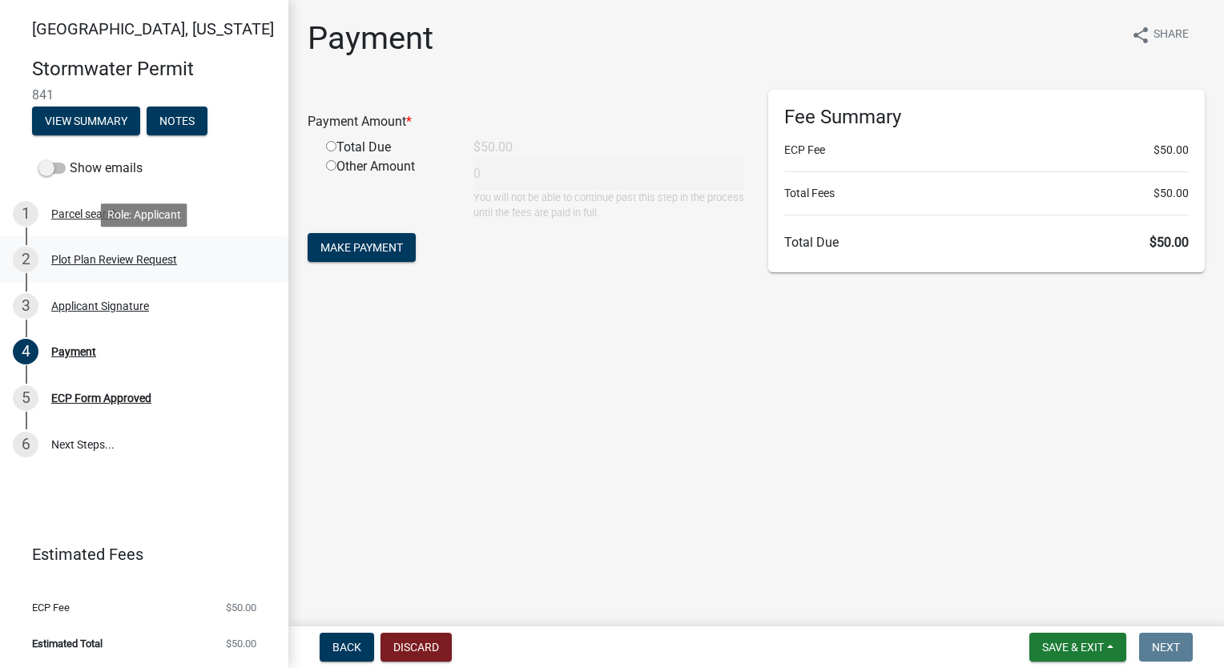
click at [98, 255] on div "Plot Plan Review Request" at bounding box center [114, 259] width 126 height 11
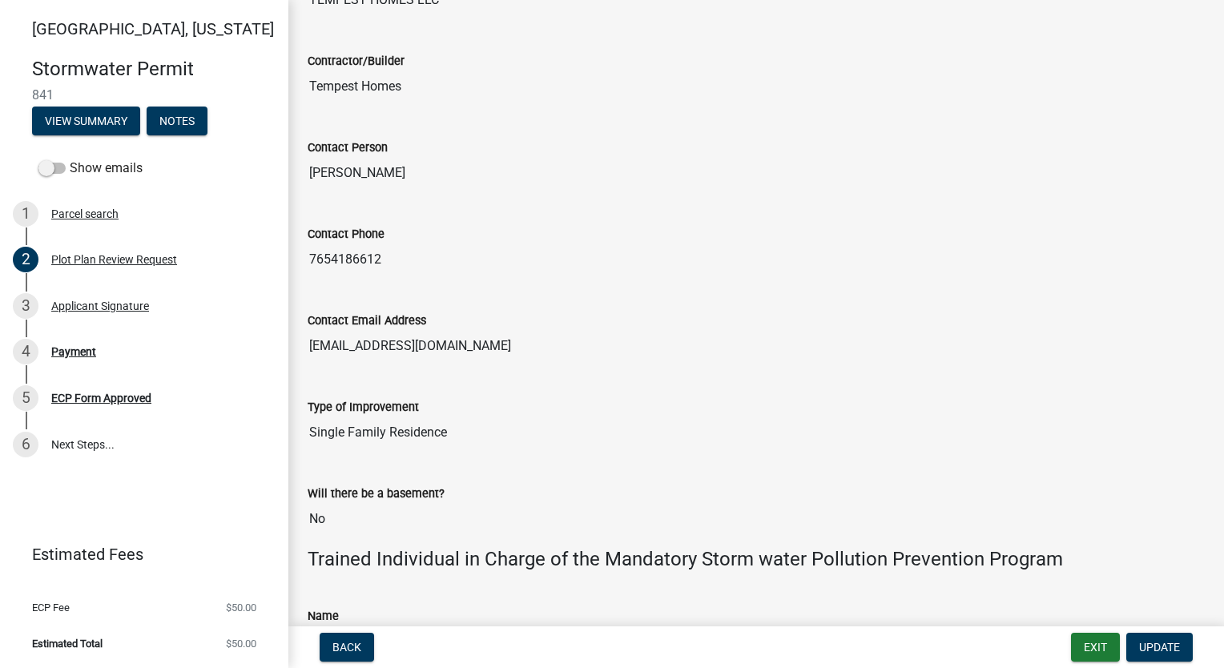
scroll to position [795, 0]
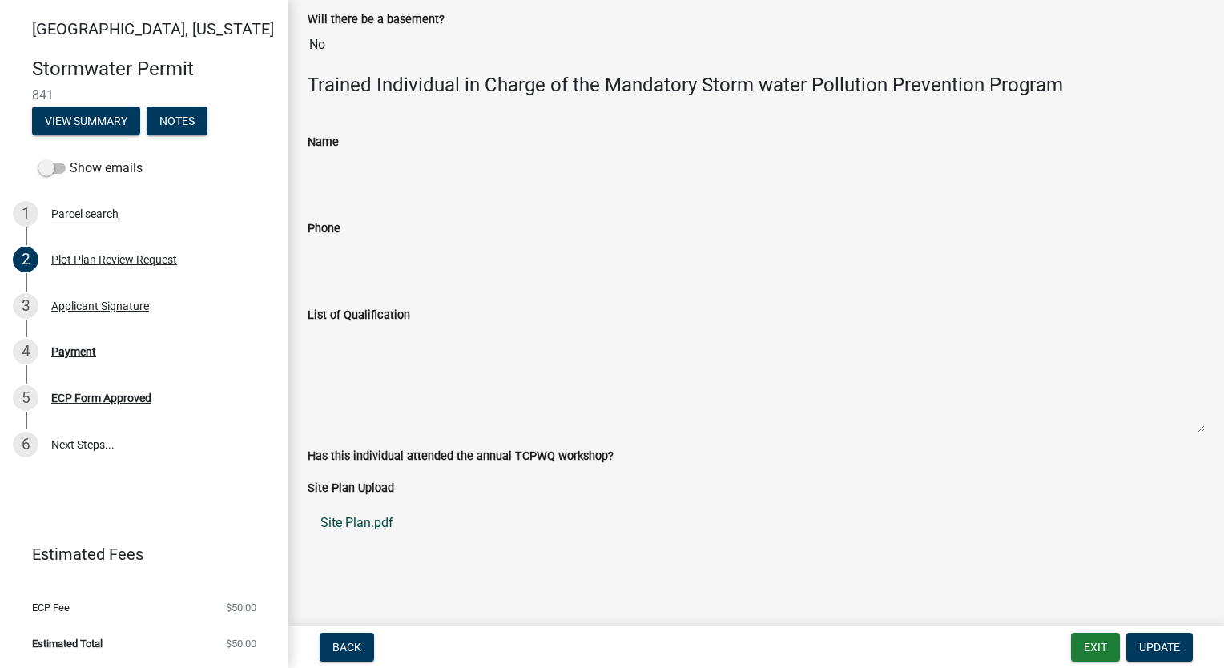
click at [341, 515] on link "Site Plan.pdf" at bounding box center [756, 523] width 897 height 38
click at [81, 351] on div "Payment" at bounding box center [73, 351] width 45 height 11
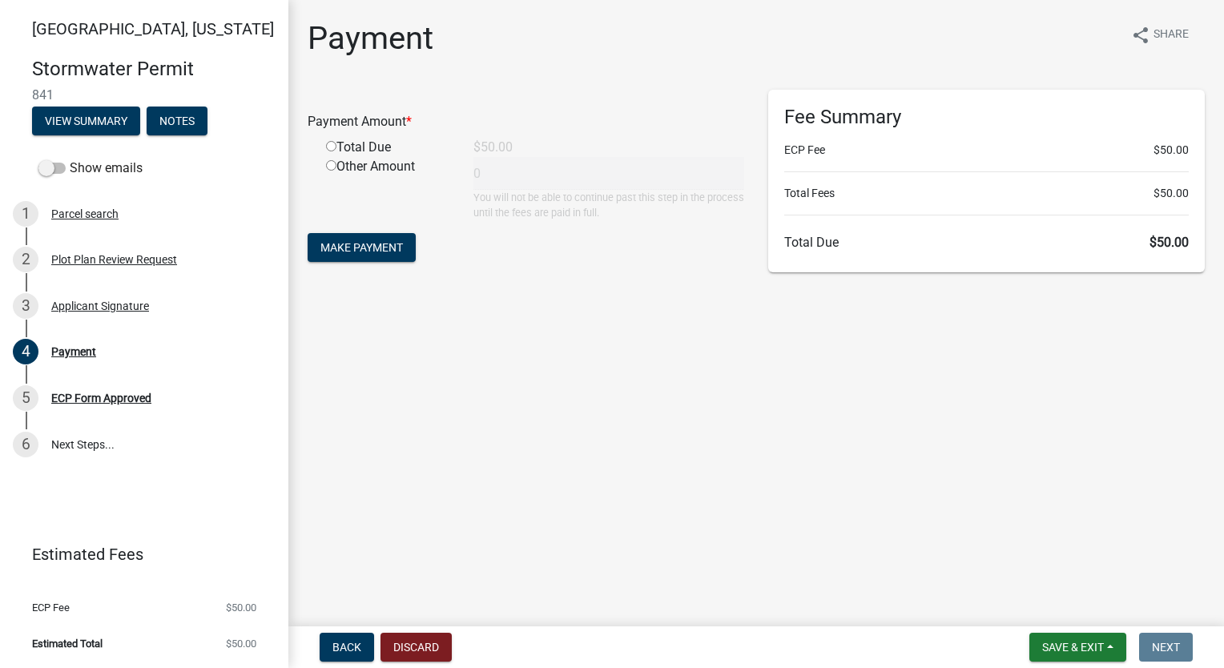
click at [333, 143] on input "radio" at bounding box center [331, 146] width 10 height 10
radio input "true"
type input "50"
click at [378, 255] on button "Make Payment" at bounding box center [362, 247] width 108 height 29
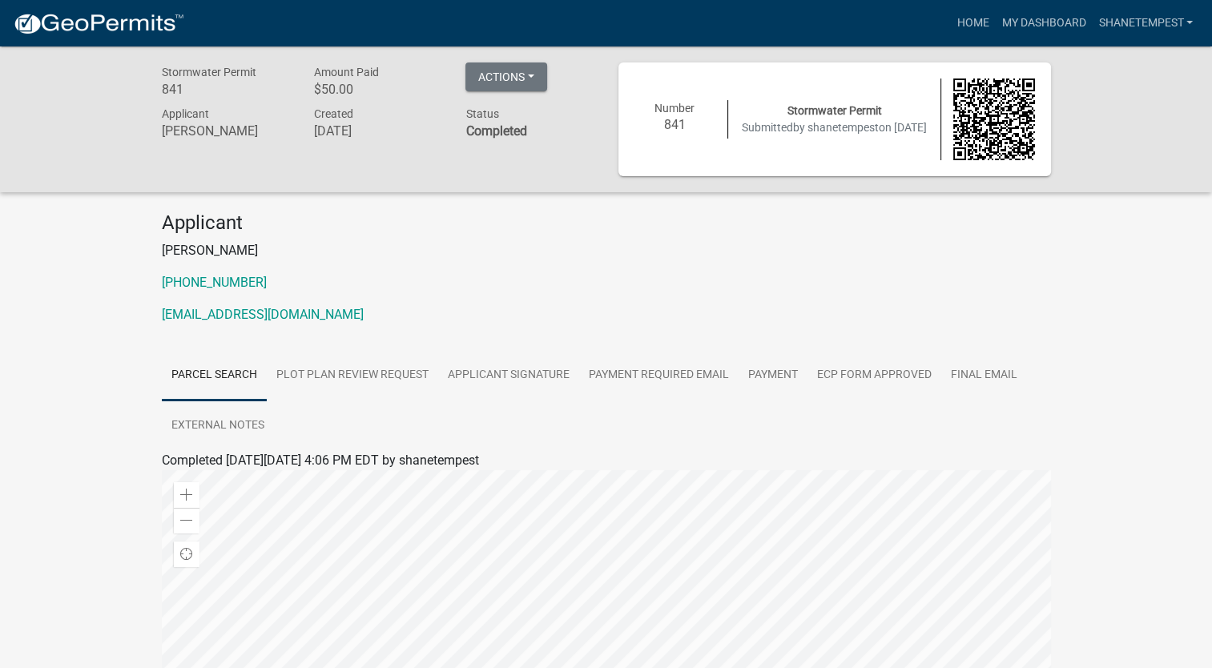
scroll to position [361, 0]
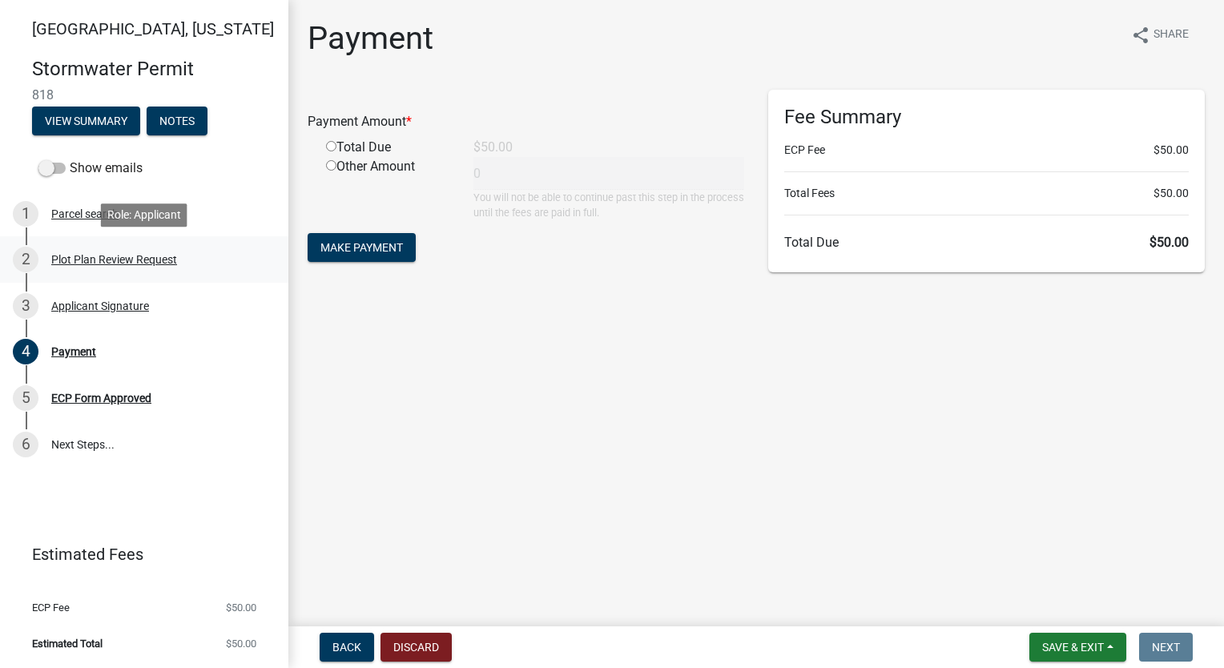
click at [107, 260] on div "Plot Plan Review Request" at bounding box center [114, 259] width 126 height 11
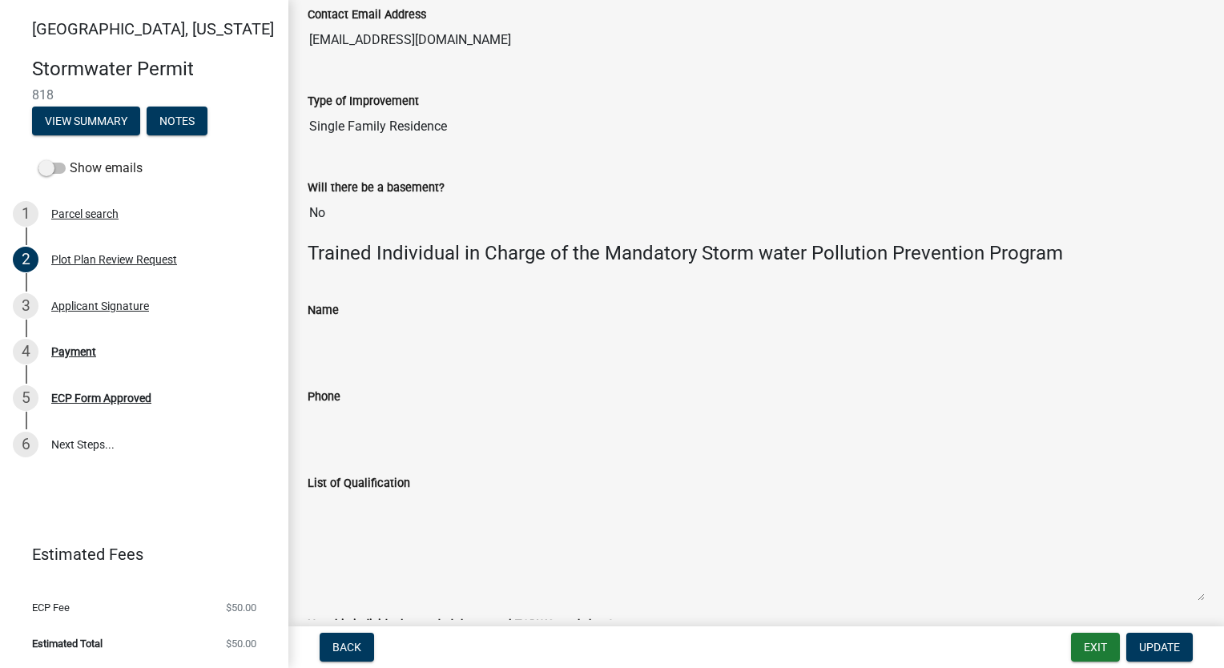
scroll to position [795, 0]
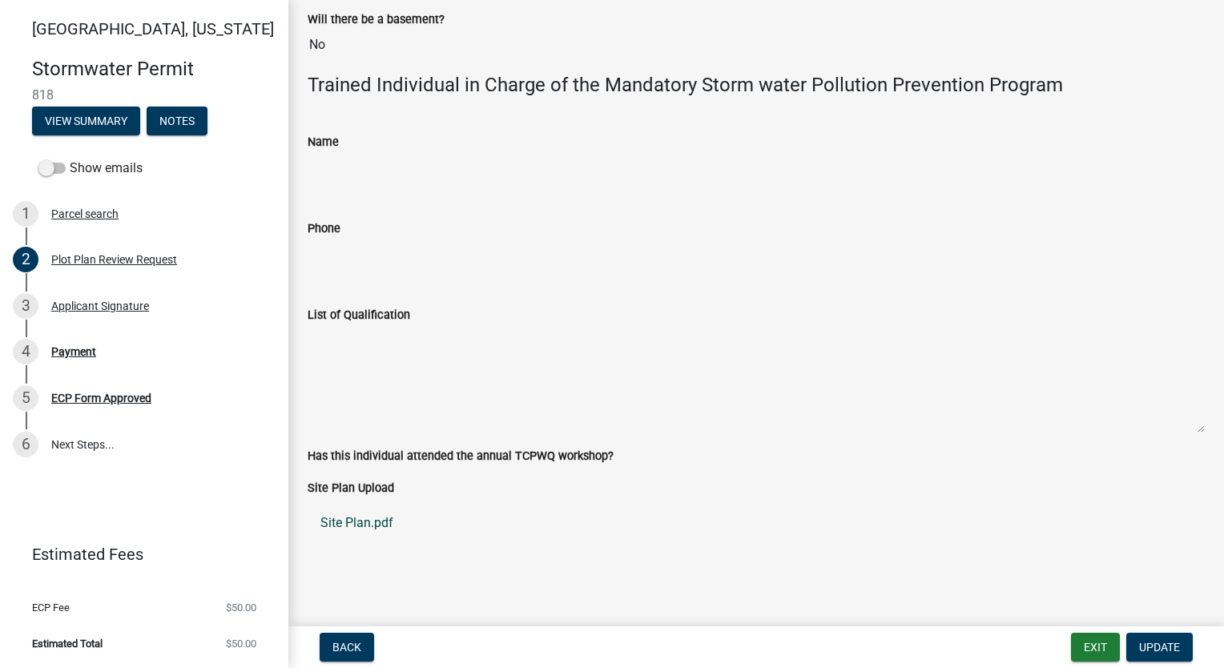
click at [331, 525] on link "Site Plan.pdf" at bounding box center [756, 523] width 897 height 38
click at [54, 347] on div "Payment" at bounding box center [73, 351] width 45 height 11
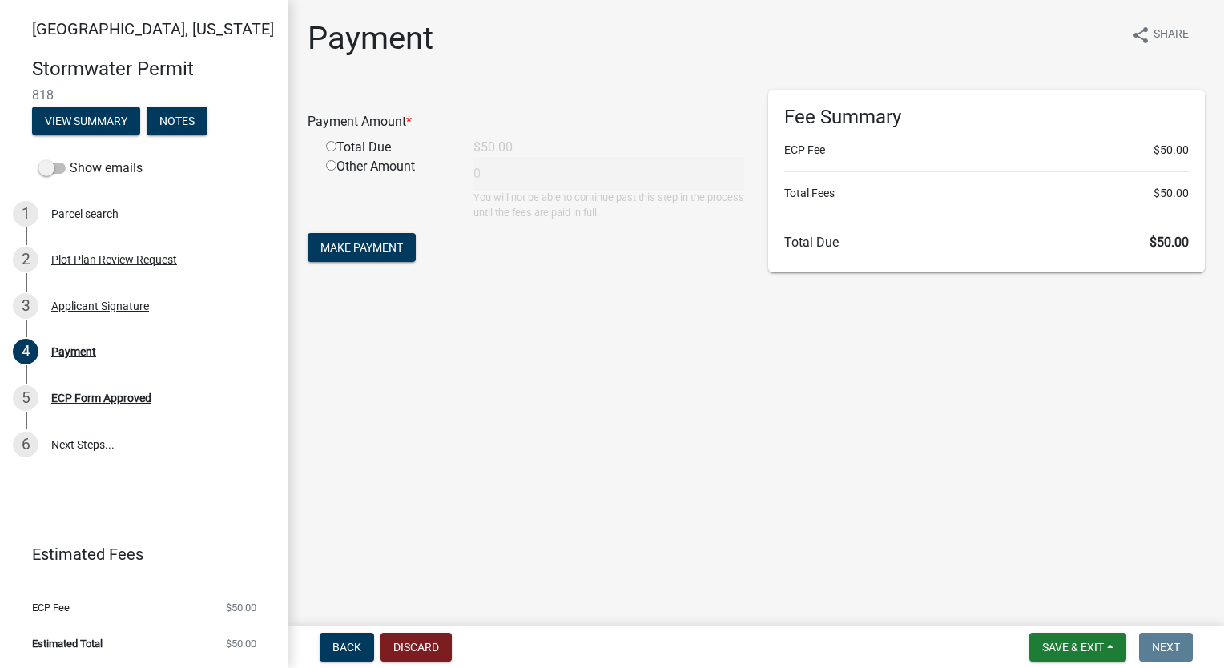
click at [327, 145] on input "radio" at bounding box center [331, 146] width 10 height 10
radio input "true"
type input "50"
click at [350, 244] on span "Make Payment" at bounding box center [361, 247] width 83 height 13
